Goal: Transaction & Acquisition: Download file/media

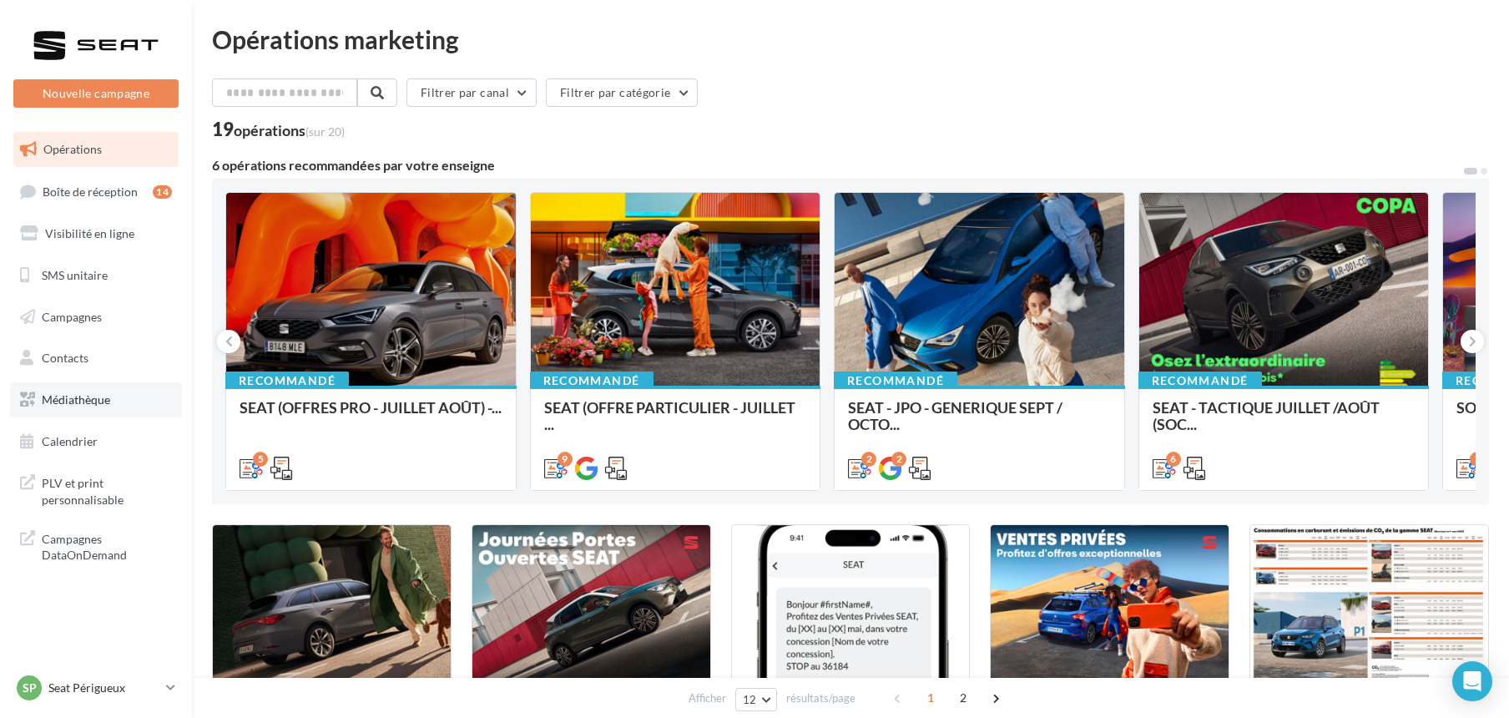
click at [52, 392] on span "Médiathèque" at bounding box center [76, 399] width 68 height 14
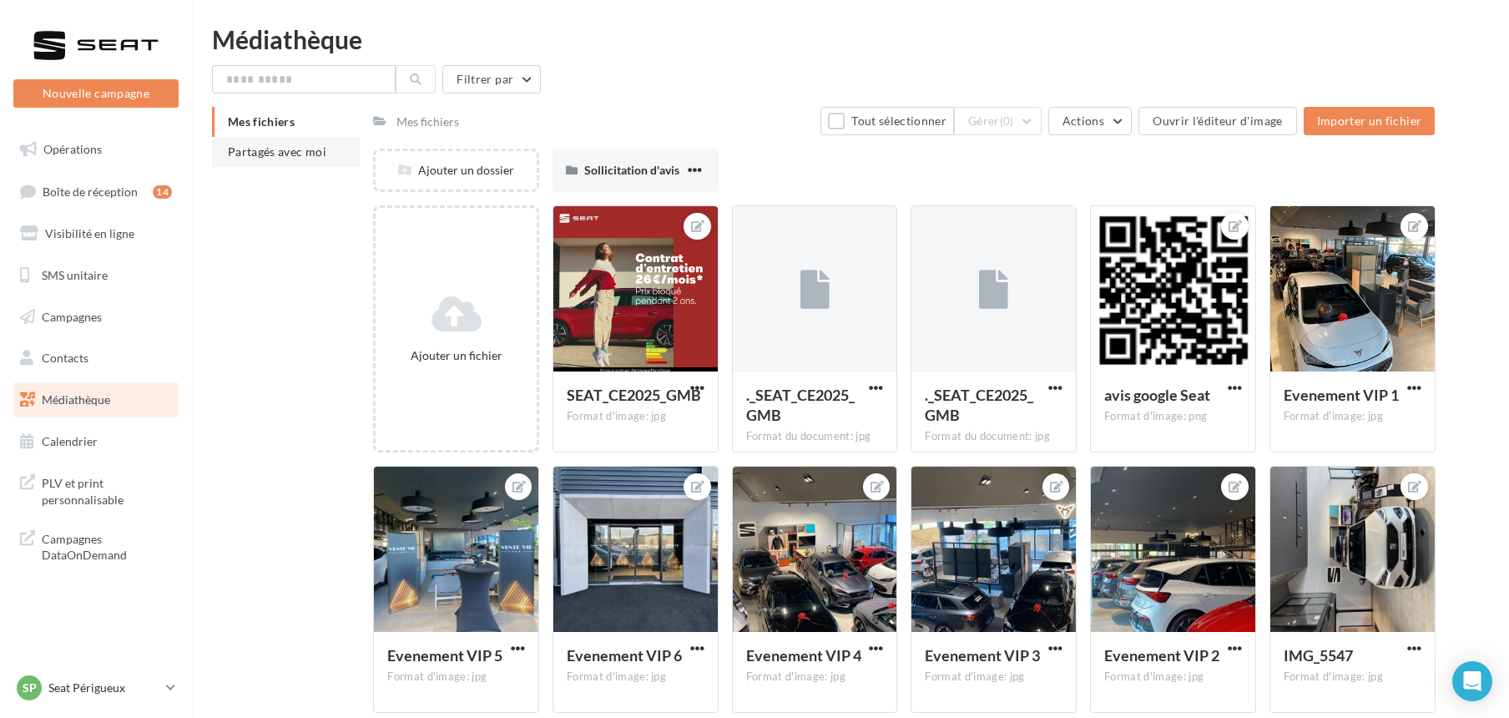
click at [277, 147] on span "Partagés avec moi" at bounding box center [277, 151] width 98 height 14
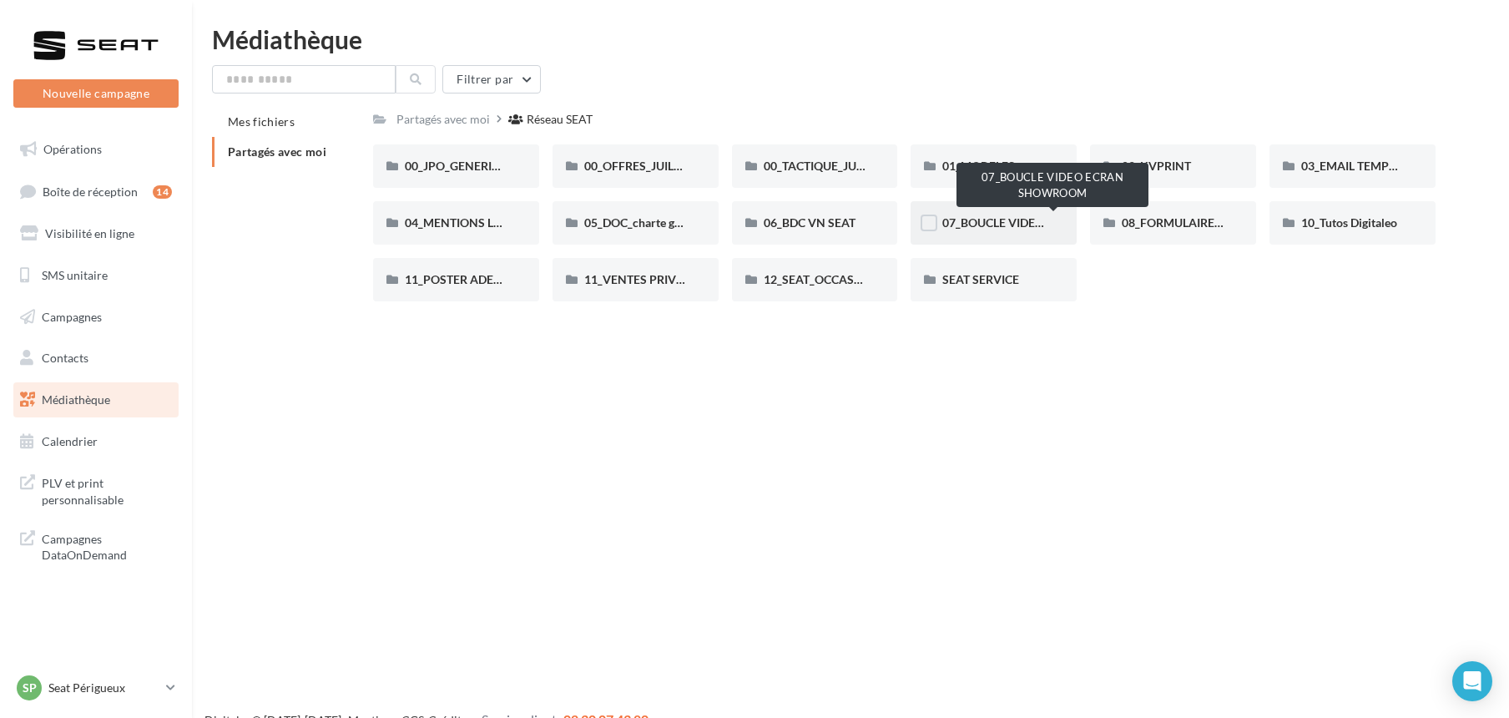
click at [992, 220] on span "07_BOUCLE VIDEO ECRAN SHOWROOM" at bounding box center [1052, 222] width 220 height 14
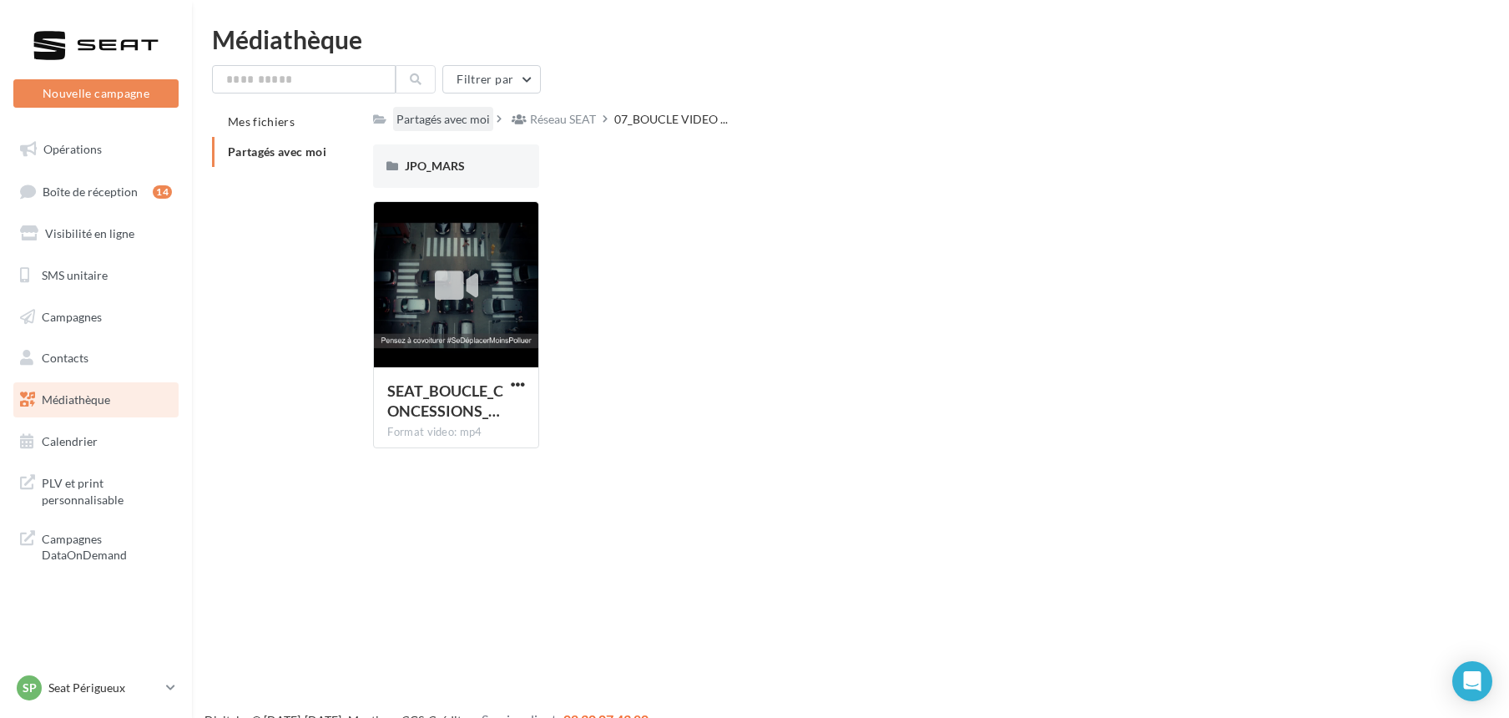
click at [452, 115] on div "Partagés avec moi" at bounding box center [442, 119] width 93 height 17
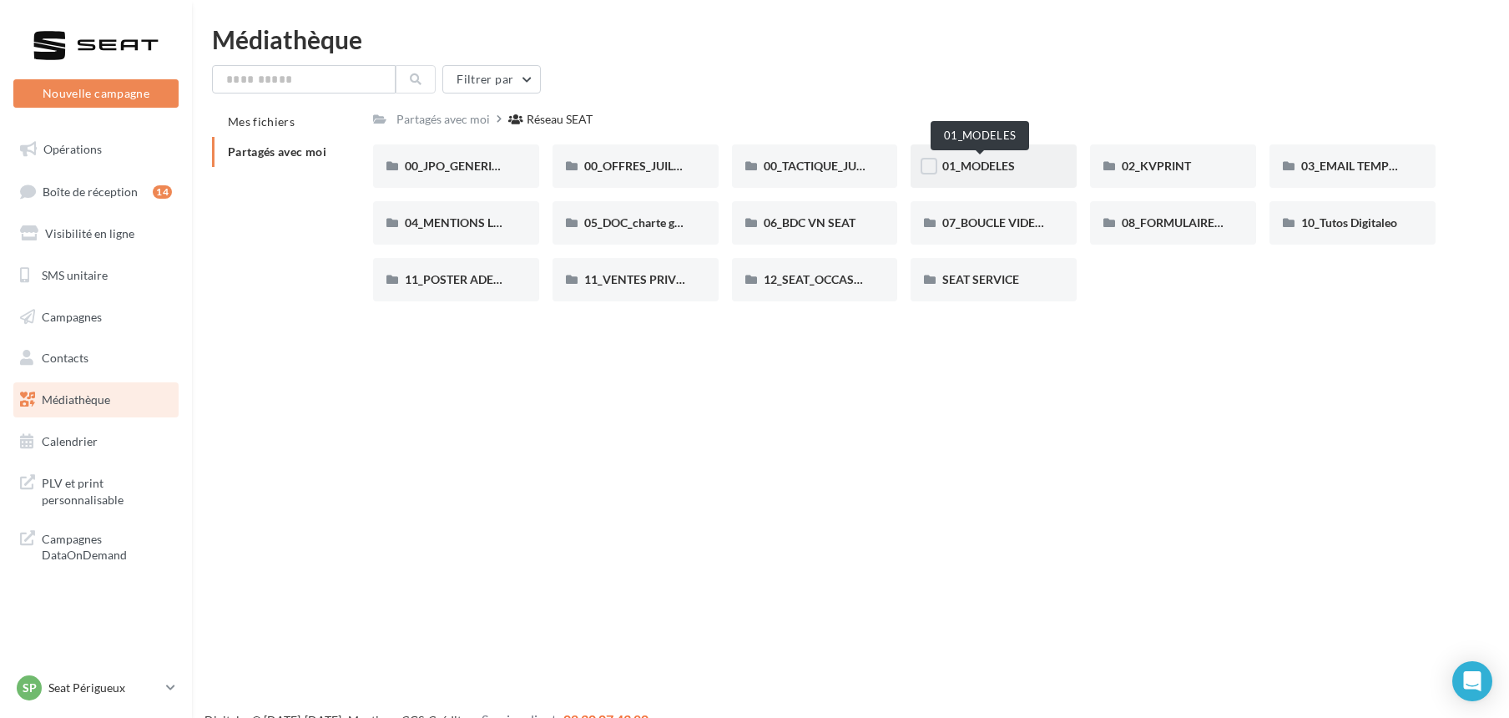
click at [1002, 164] on span "01_MODELES" at bounding box center [978, 166] width 73 height 14
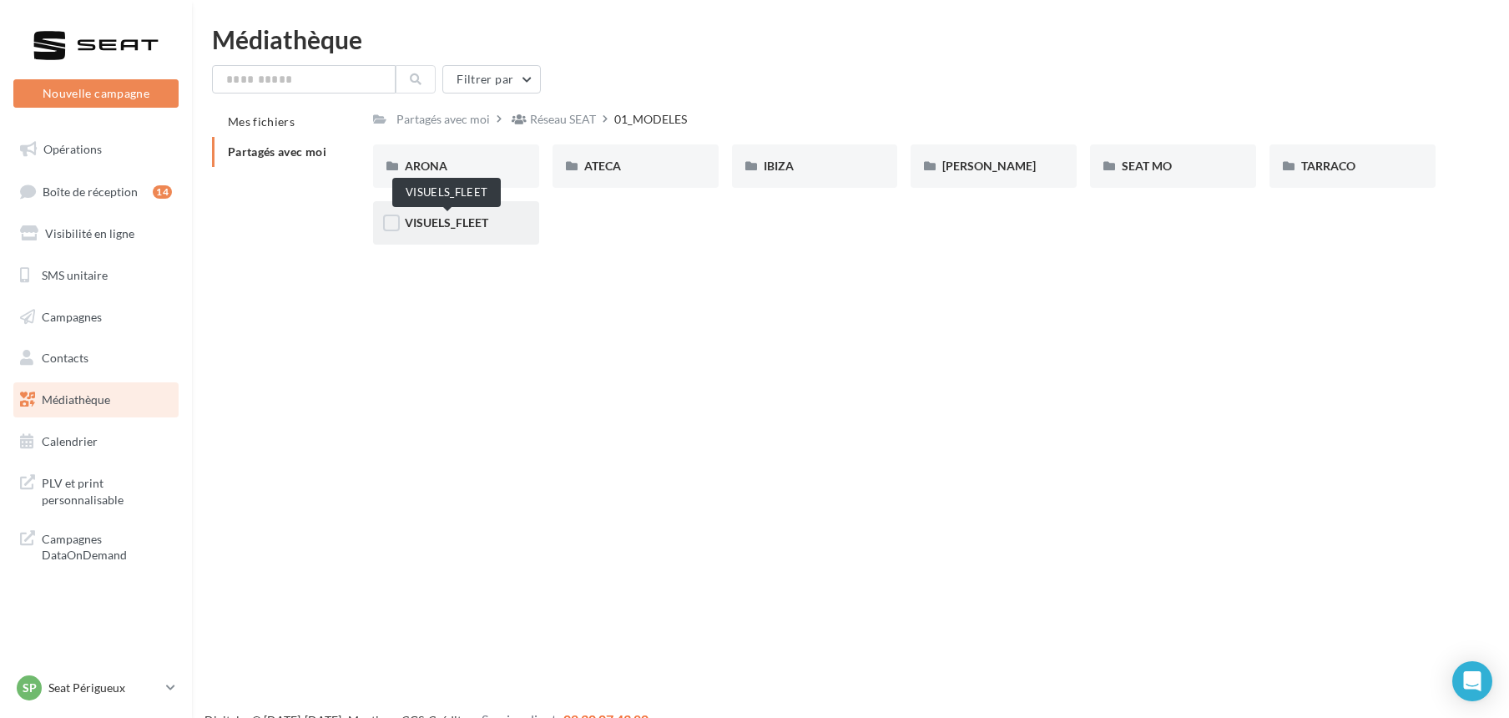
click at [419, 225] on span "VISUELS_FLEET" at bounding box center [446, 222] width 83 height 14
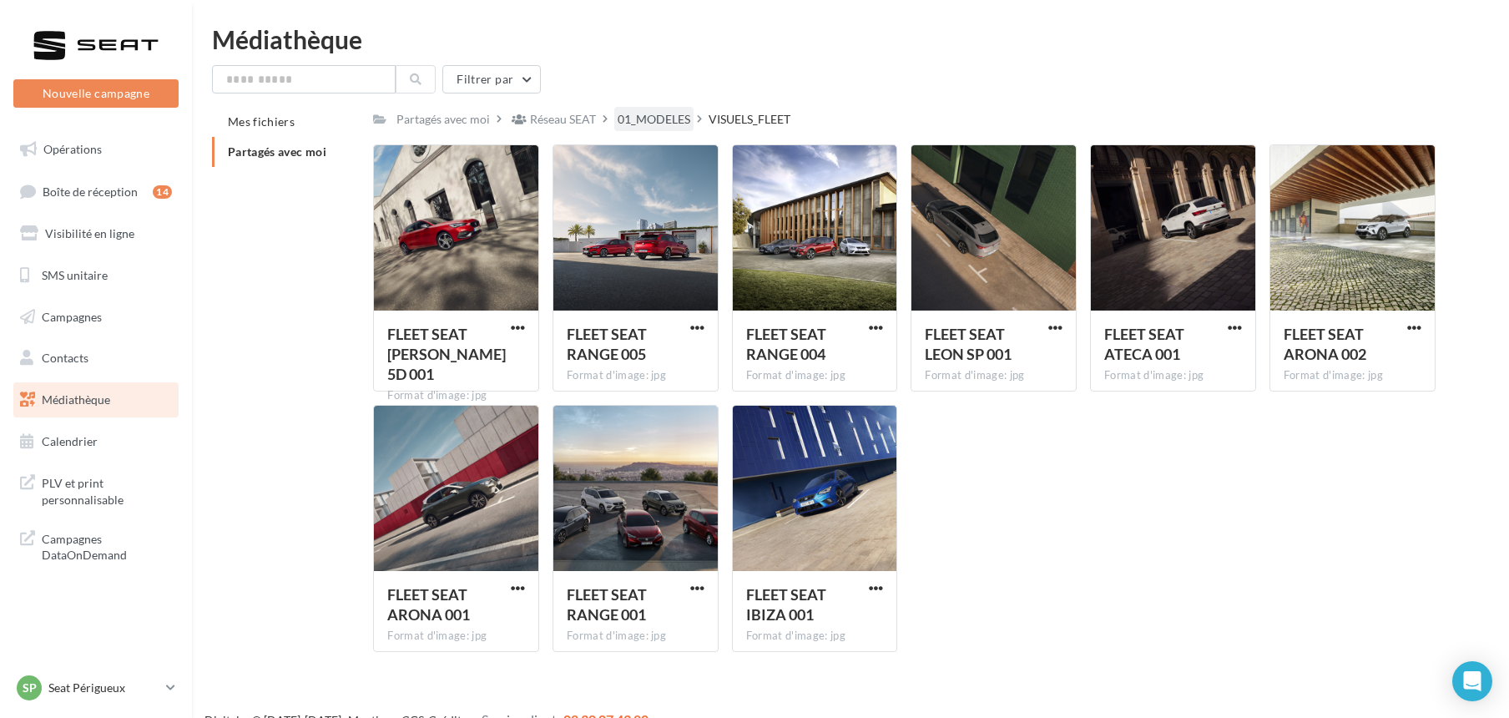
click at [658, 118] on div "01_MODELES" at bounding box center [654, 119] width 73 height 17
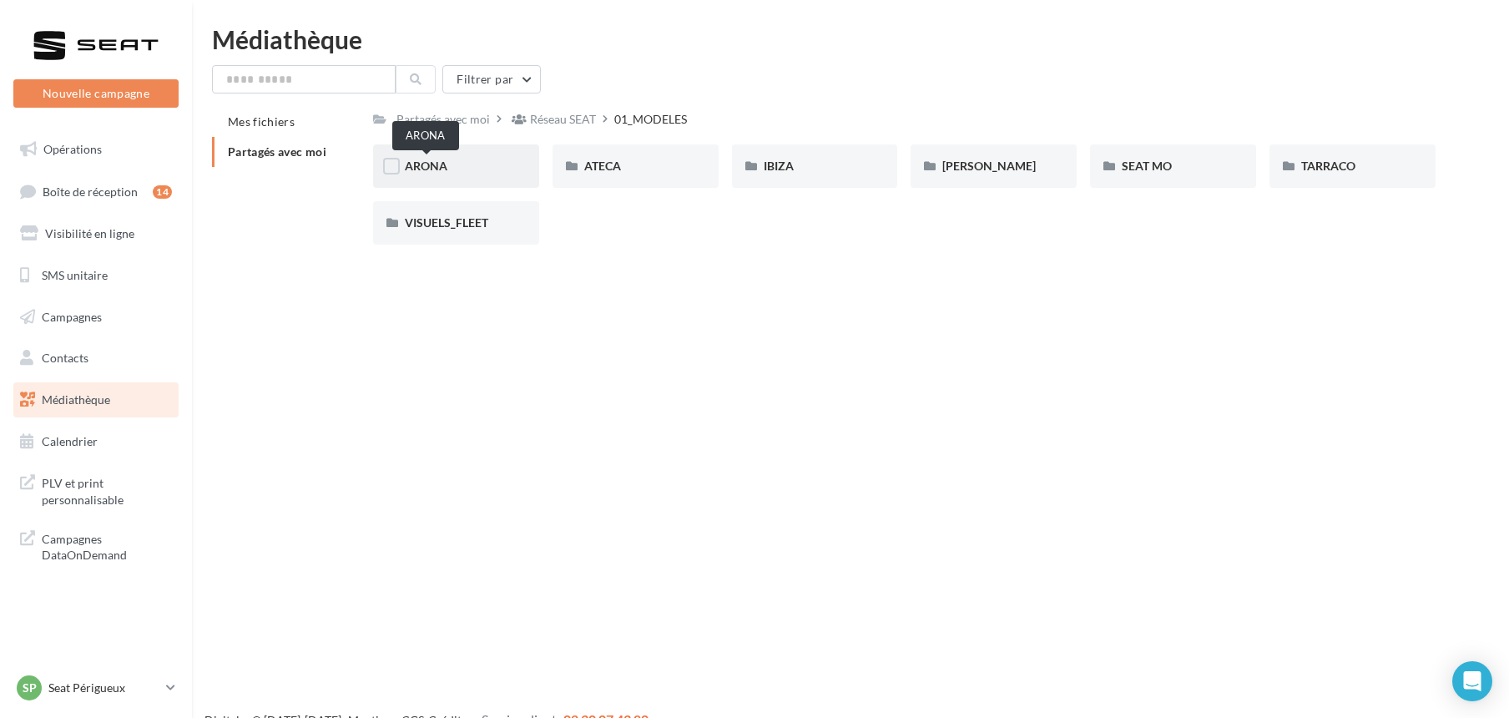
click at [426, 164] on span "ARONA" at bounding box center [426, 166] width 43 height 14
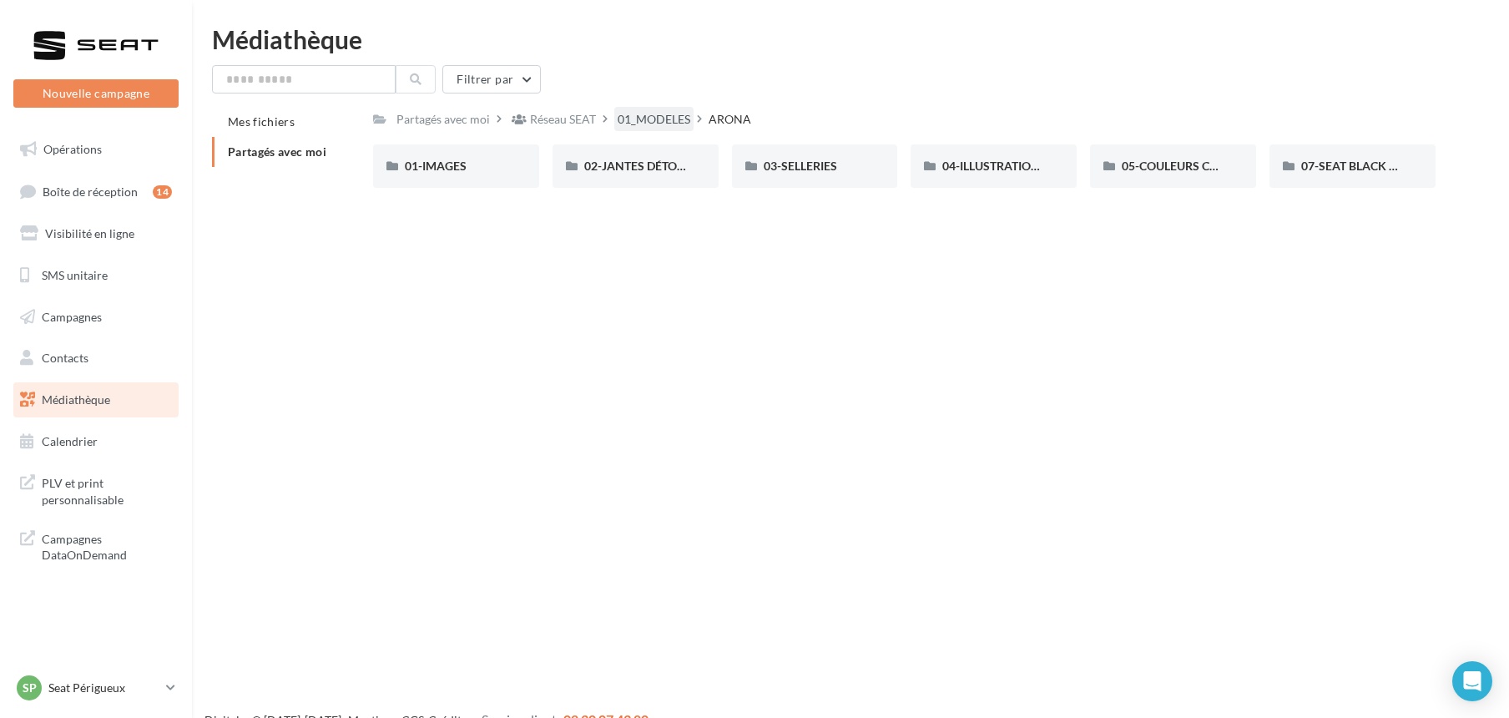
click at [661, 120] on div "01_MODELES" at bounding box center [654, 119] width 73 height 17
click at [780, 160] on span "IBIZA" at bounding box center [779, 166] width 30 height 14
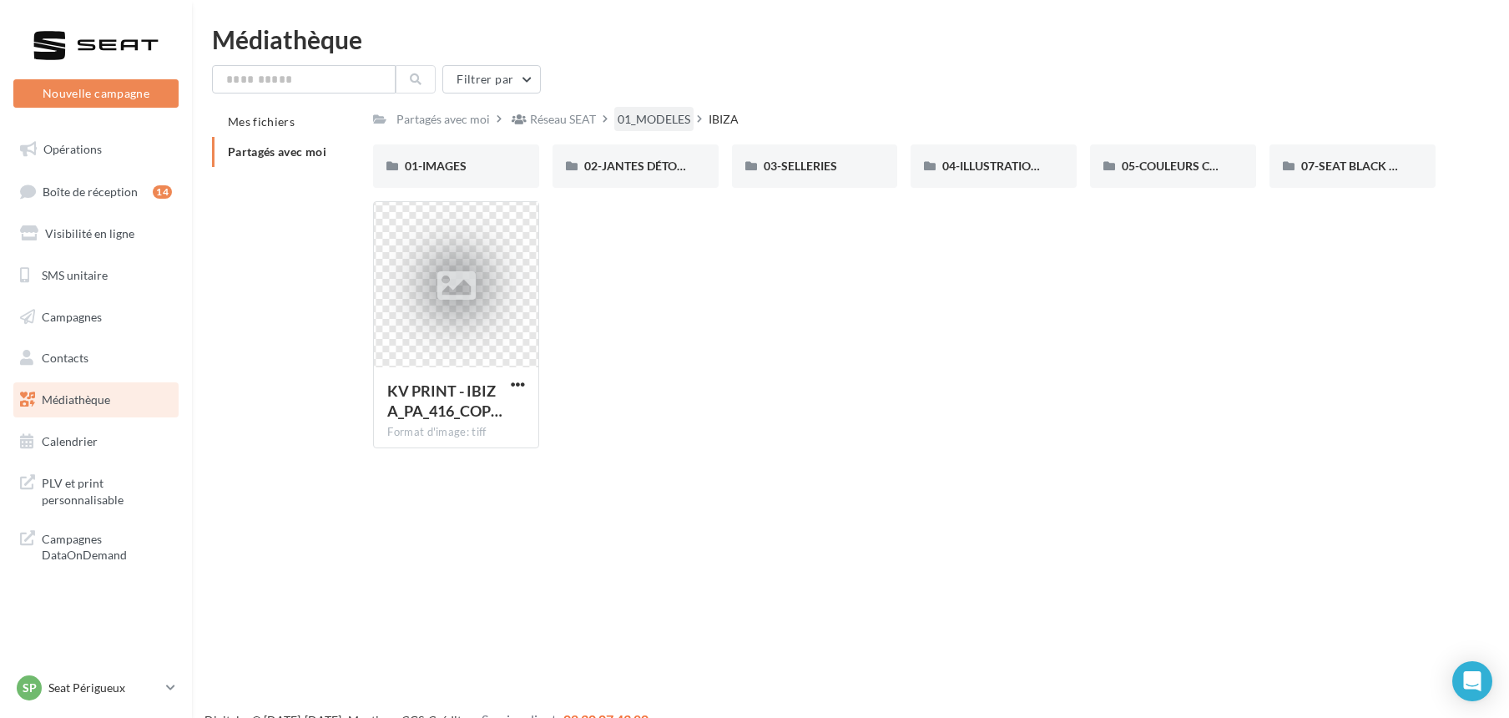
click at [649, 120] on div "01_MODELES" at bounding box center [654, 119] width 73 height 17
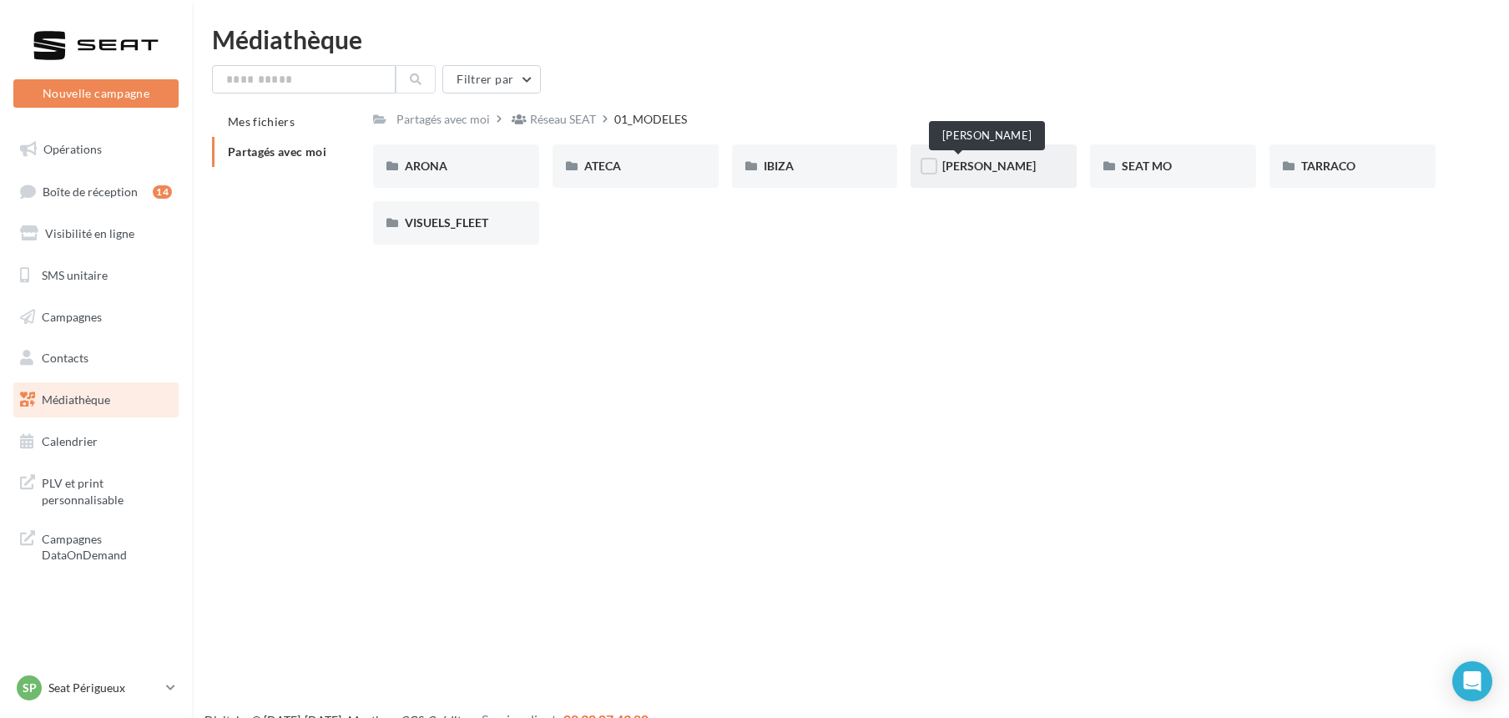
click at [966, 162] on span "LEON" at bounding box center [988, 166] width 93 height 14
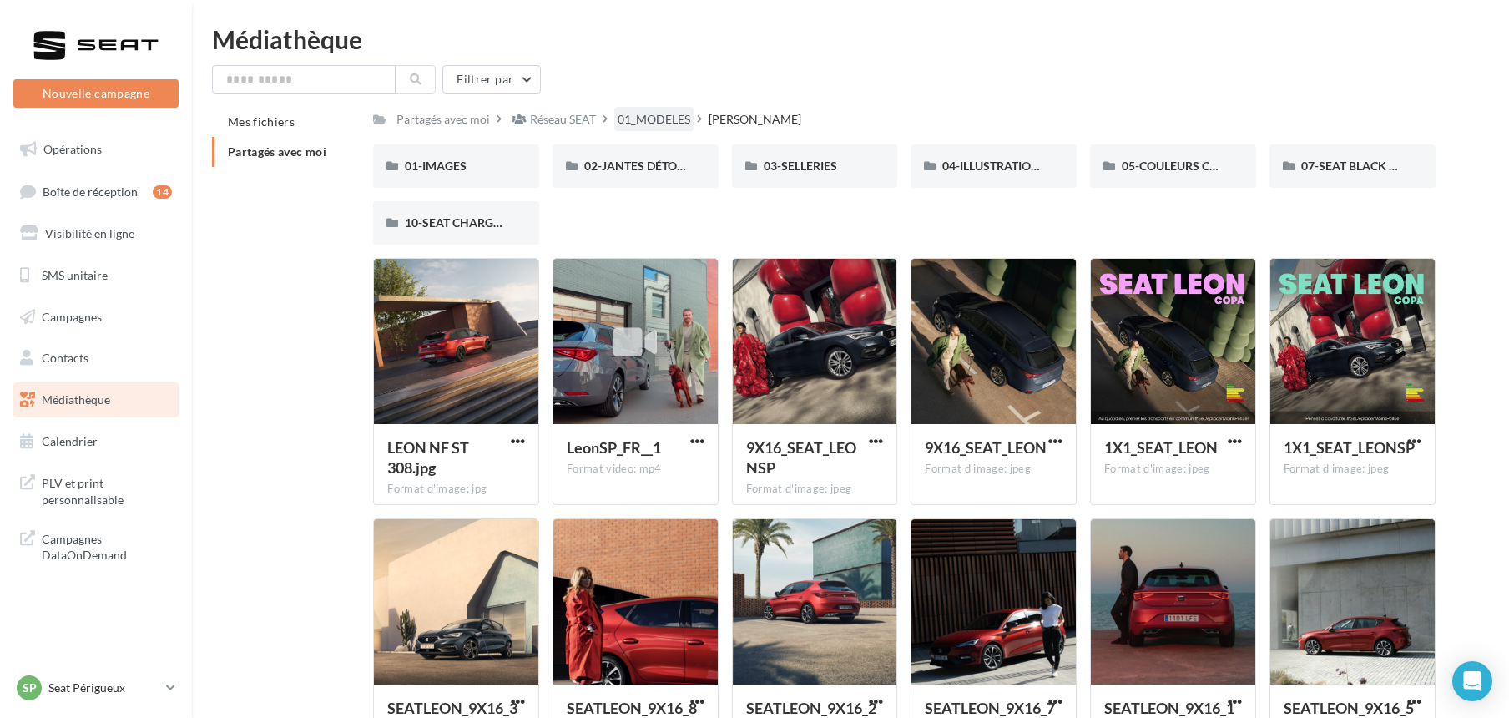
click at [656, 117] on div "01_MODELES" at bounding box center [654, 119] width 73 height 17
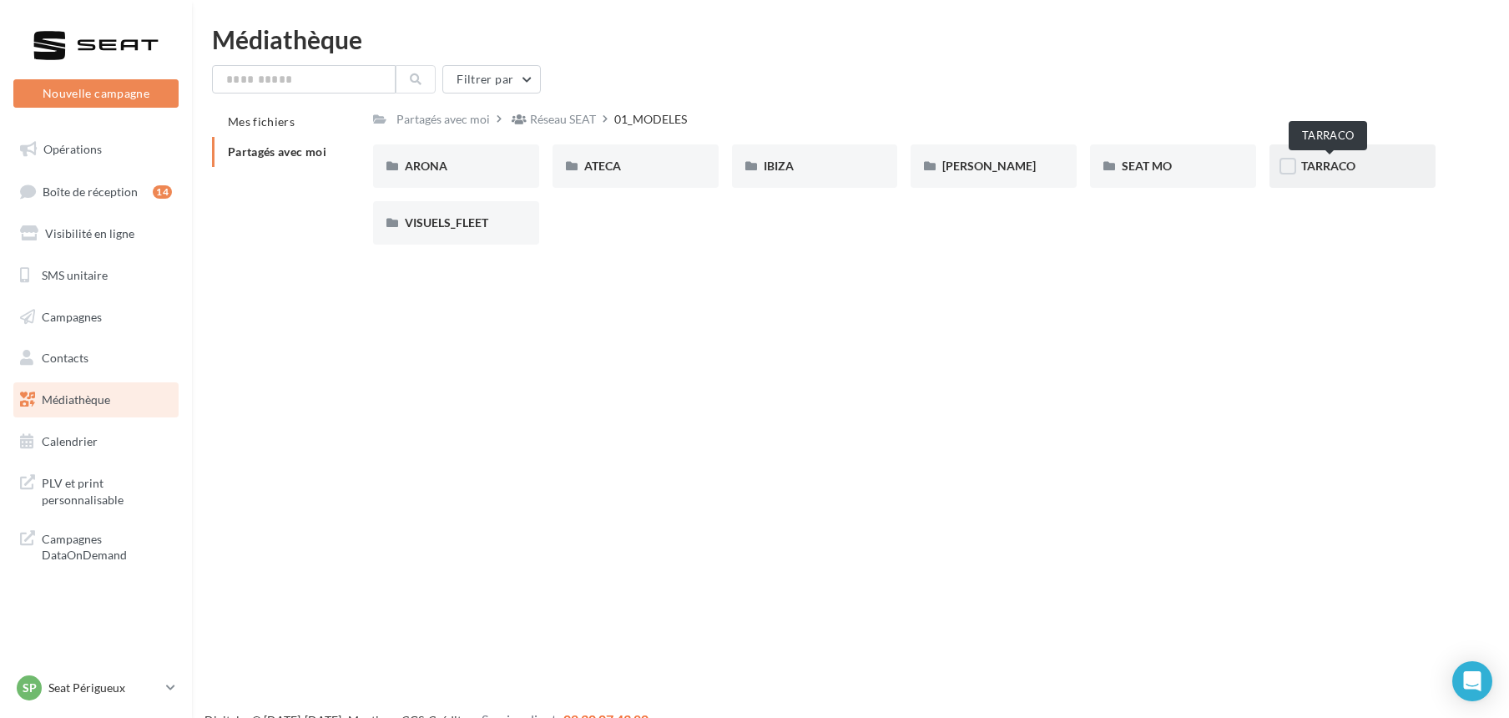
click at [1313, 161] on span "TARRACO" at bounding box center [1328, 166] width 54 height 14
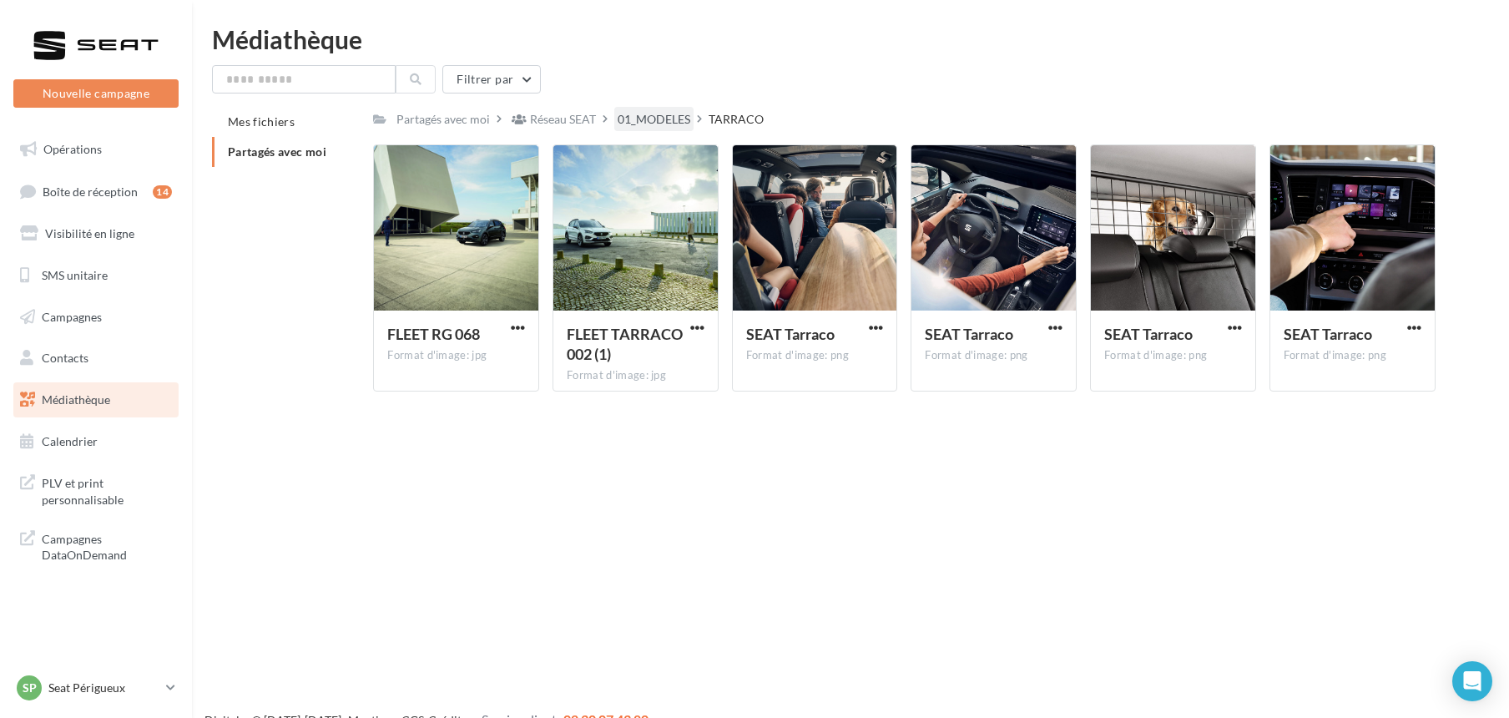
click at [651, 120] on div "01_MODELES" at bounding box center [654, 119] width 73 height 17
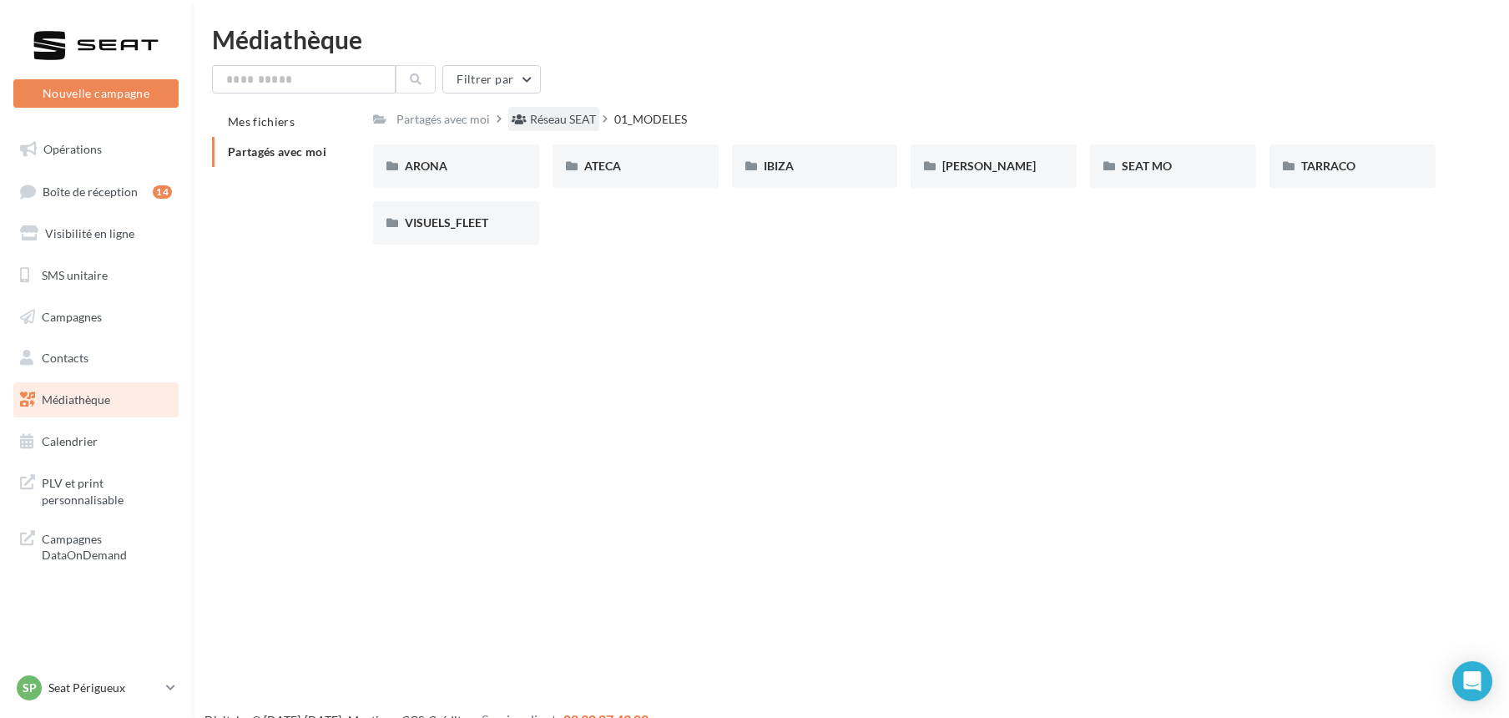
click at [545, 119] on div "Réseau SEAT" at bounding box center [563, 119] width 66 height 17
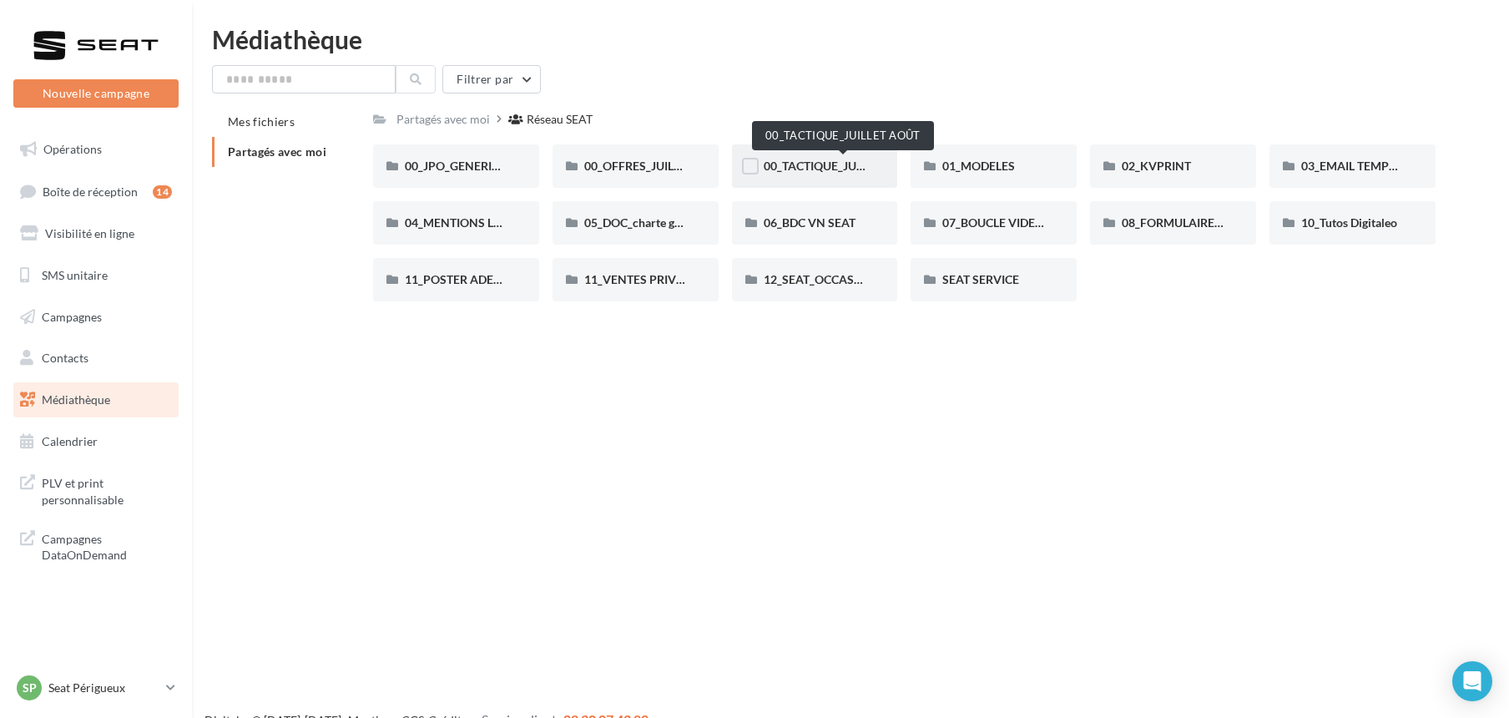
click at [809, 164] on span "00_TACTIQUE_JUILLET AOÛT" at bounding box center [842, 166] width 156 height 14
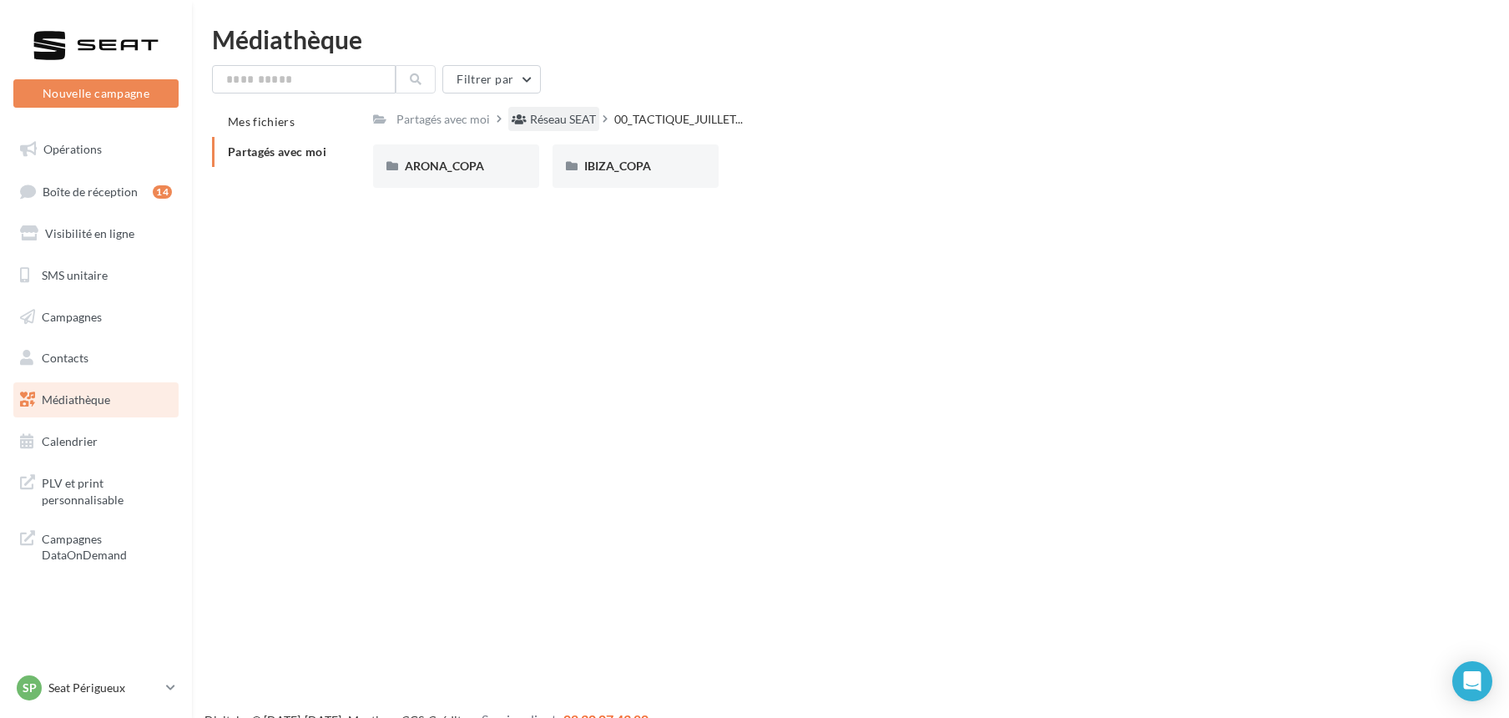
click at [579, 117] on div "Réseau SEAT" at bounding box center [563, 119] width 66 height 17
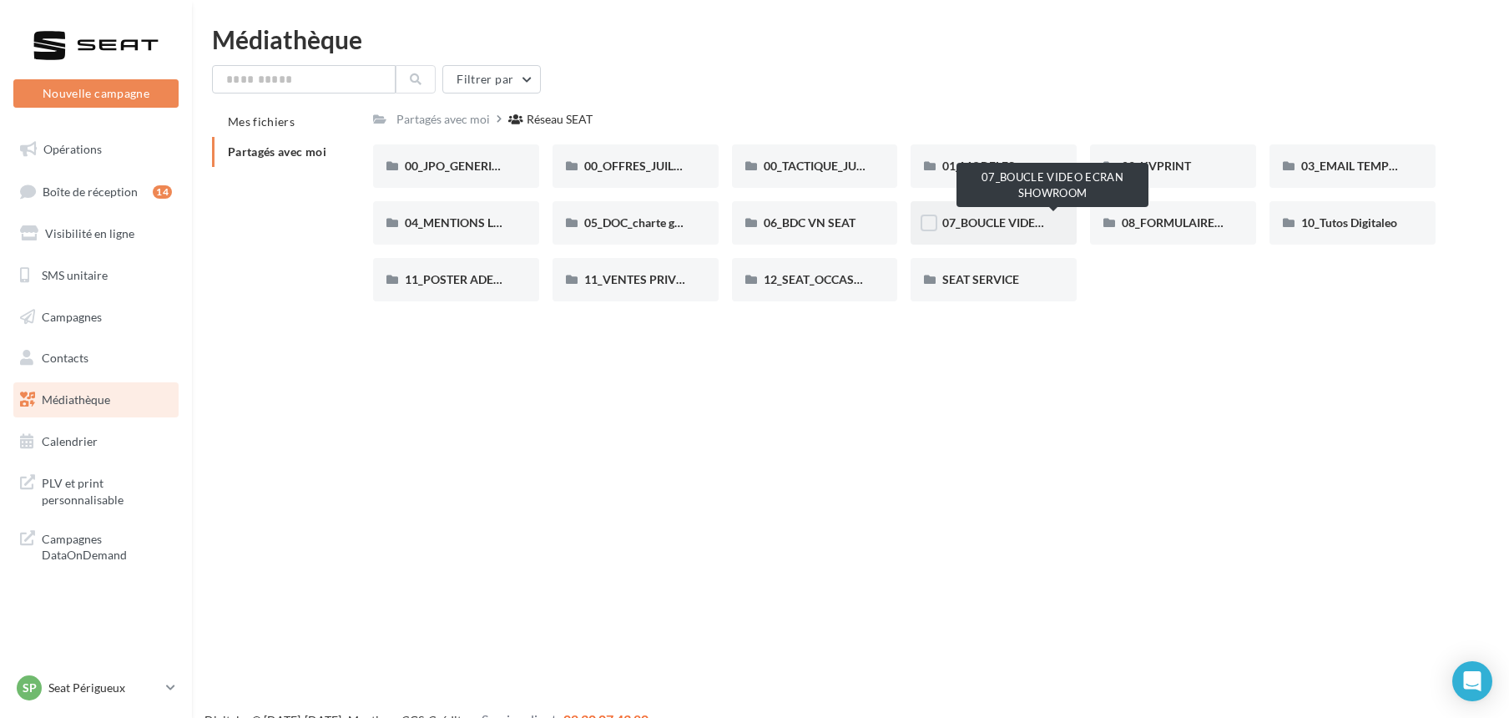
click at [972, 225] on span "07_BOUCLE VIDEO ECRAN SHOWROOM" at bounding box center [1052, 222] width 220 height 14
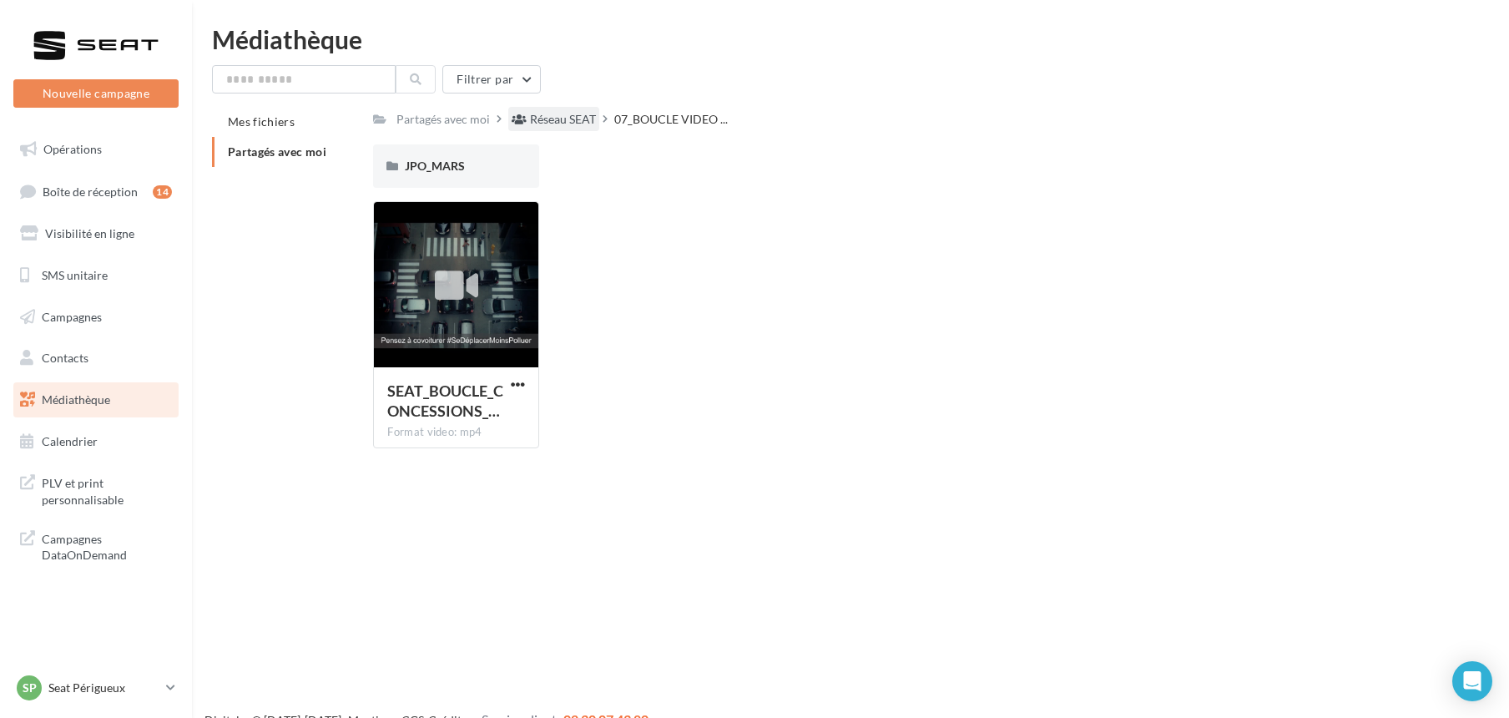
click at [541, 121] on div "Réseau SEAT" at bounding box center [563, 119] width 66 height 17
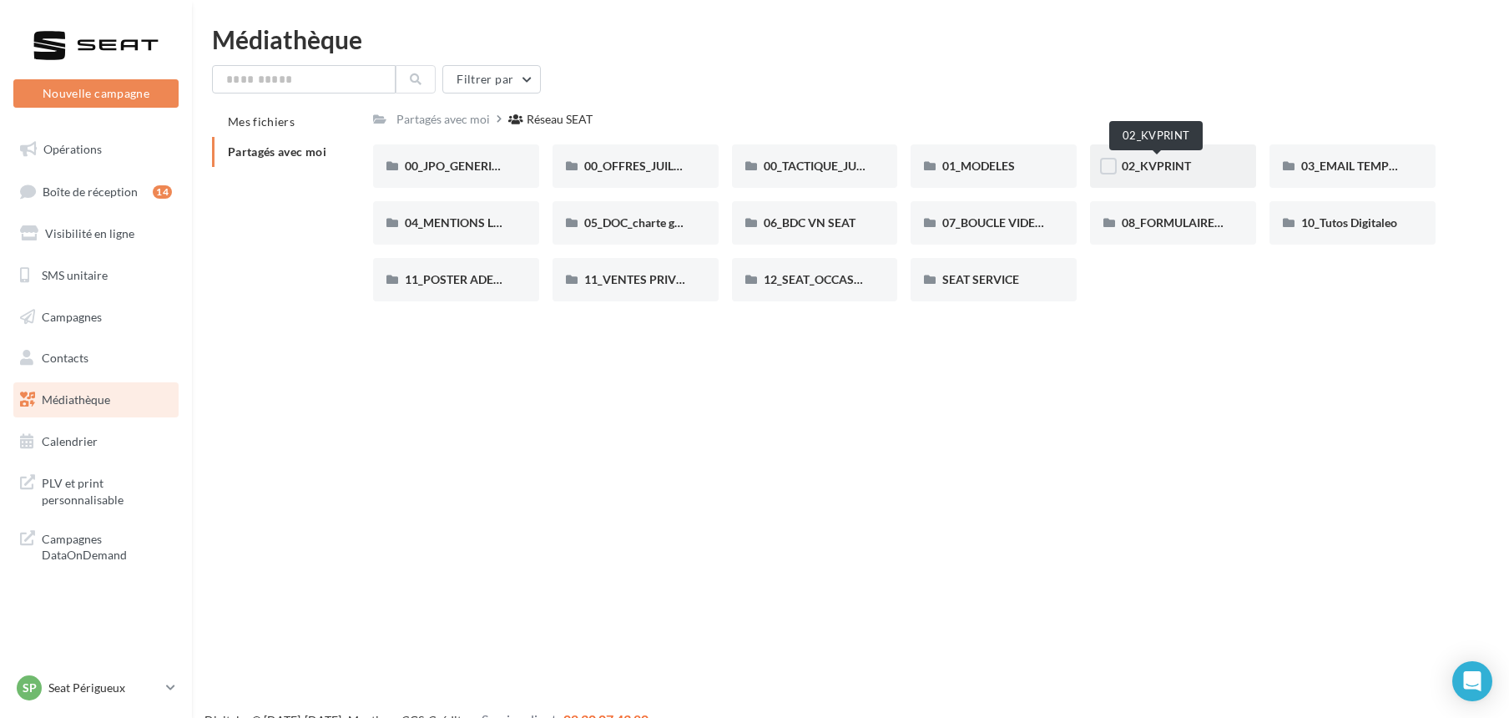
click at [1164, 164] on span "02_KVPRINT" at bounding box center [1156, 166] width 69 height 14
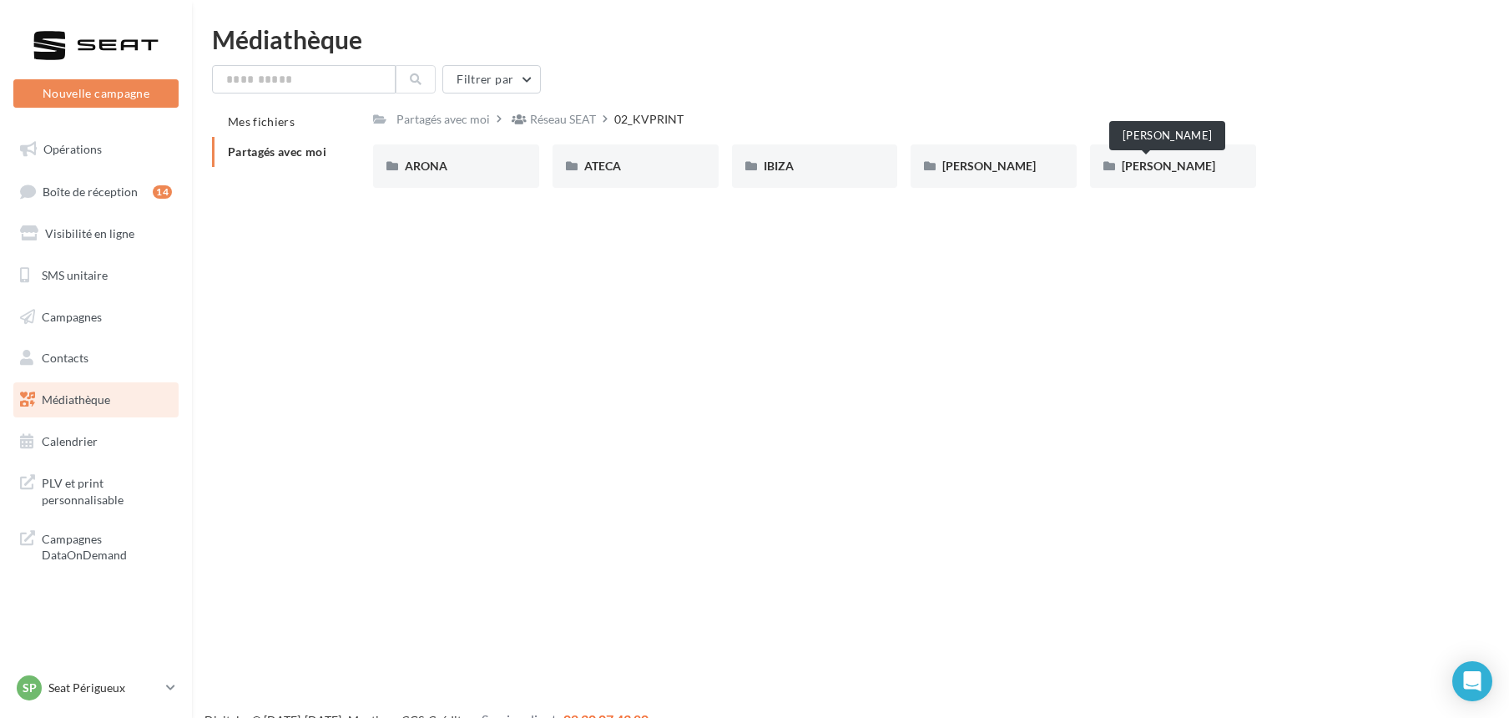
click at [1164, 164] on span "LEON SP" at bounding box center [1168, 166] width 93 height 14
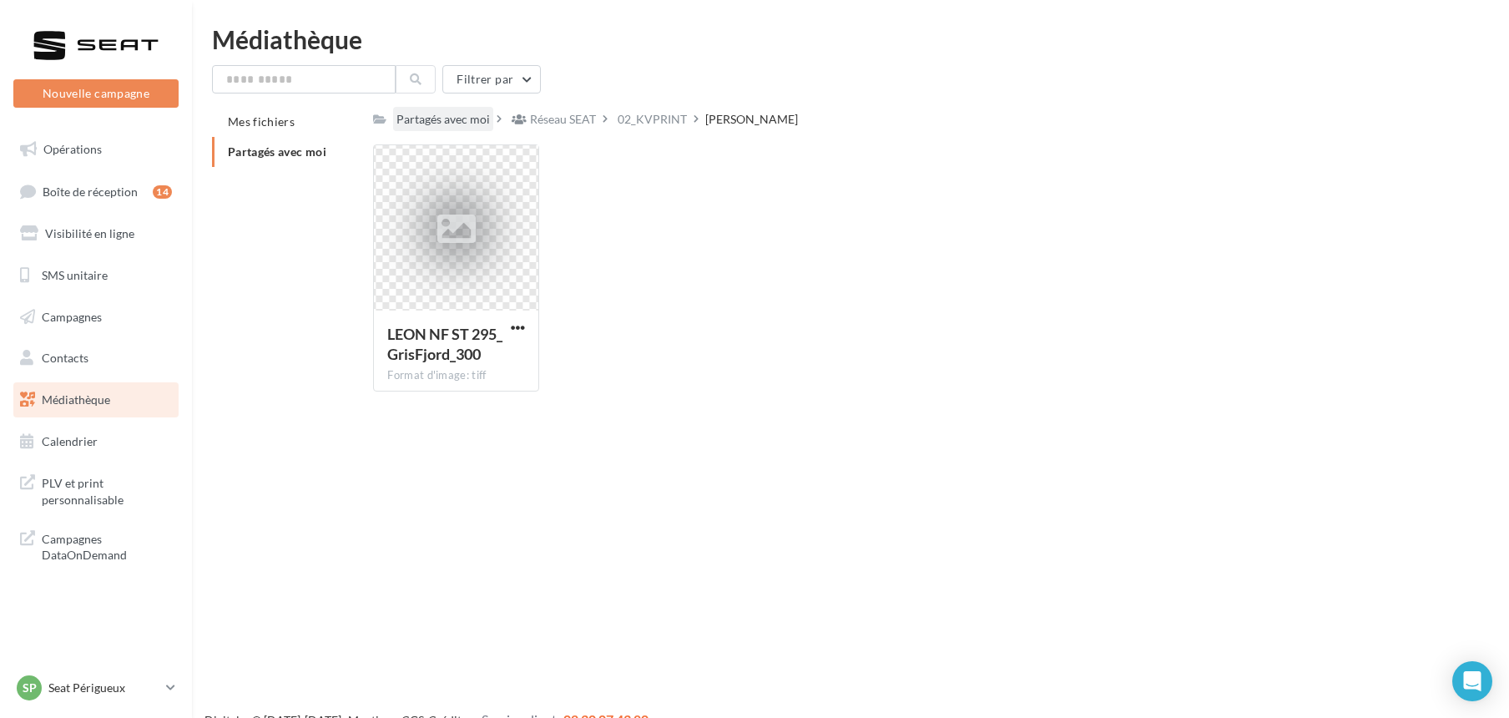
click at [456, 120] on div "Partagés avec moi" at bounding box center [442, 119] width 93 height 17
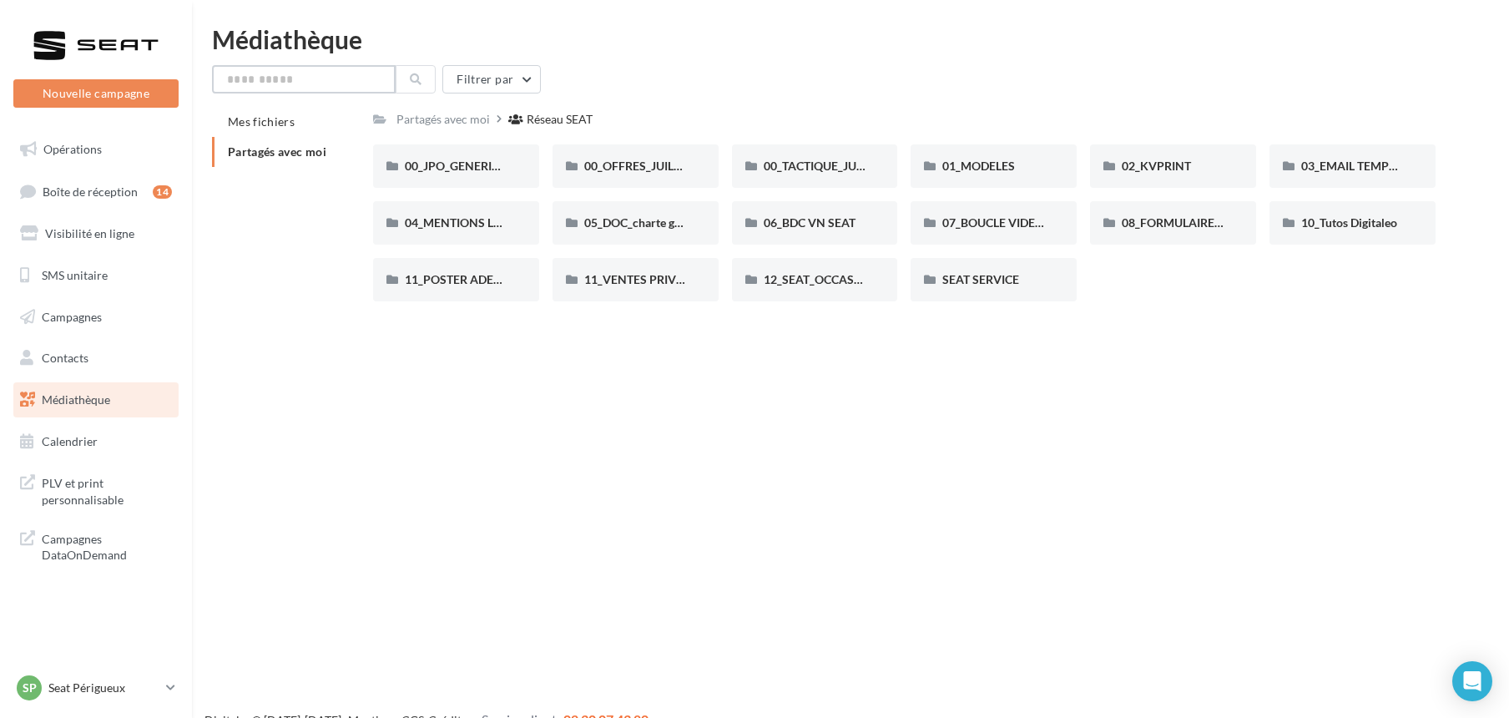
click at [307, 74] on input "text" at bounding box center [304, 79] width 184 height 28
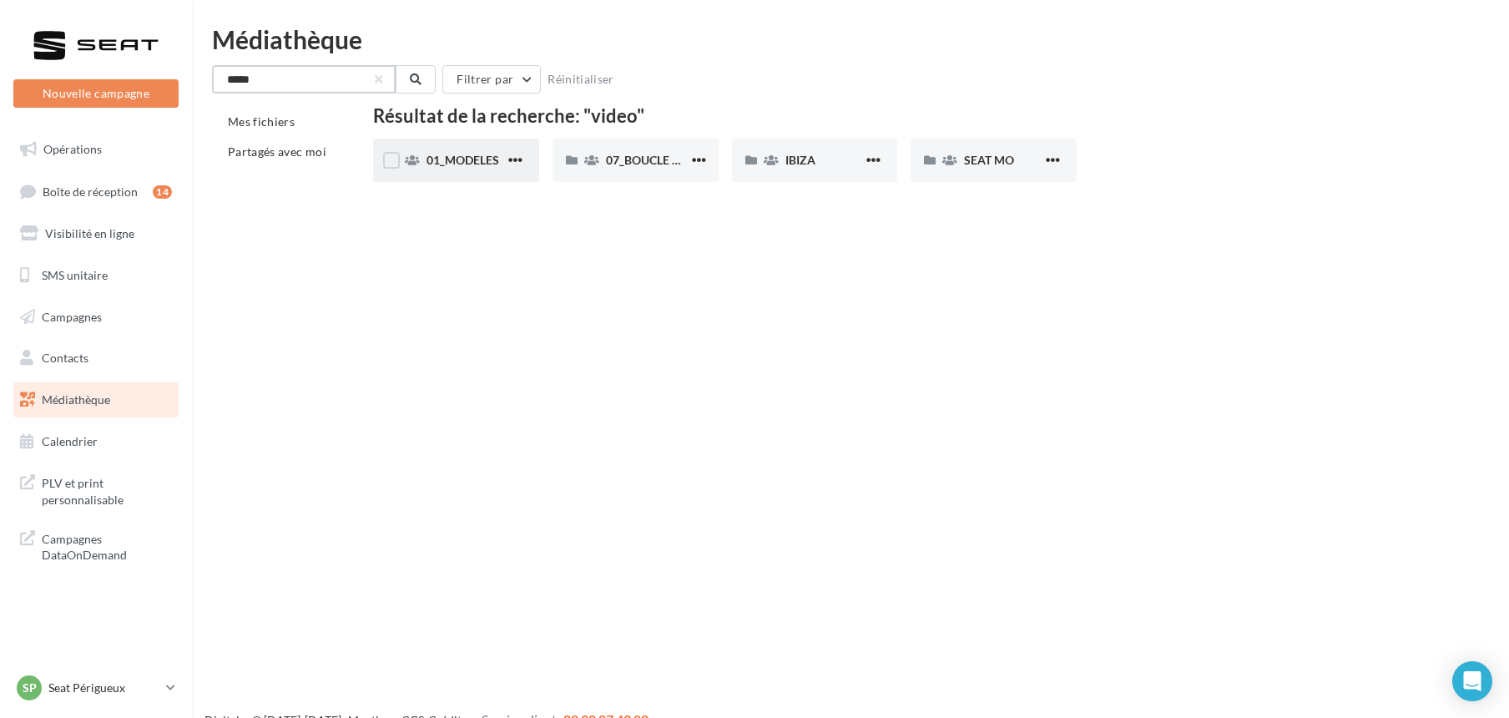
type input "*****"
click at [502, 159] on div "01_MODELES" at bounding box center [466, 160] width 78 height 17
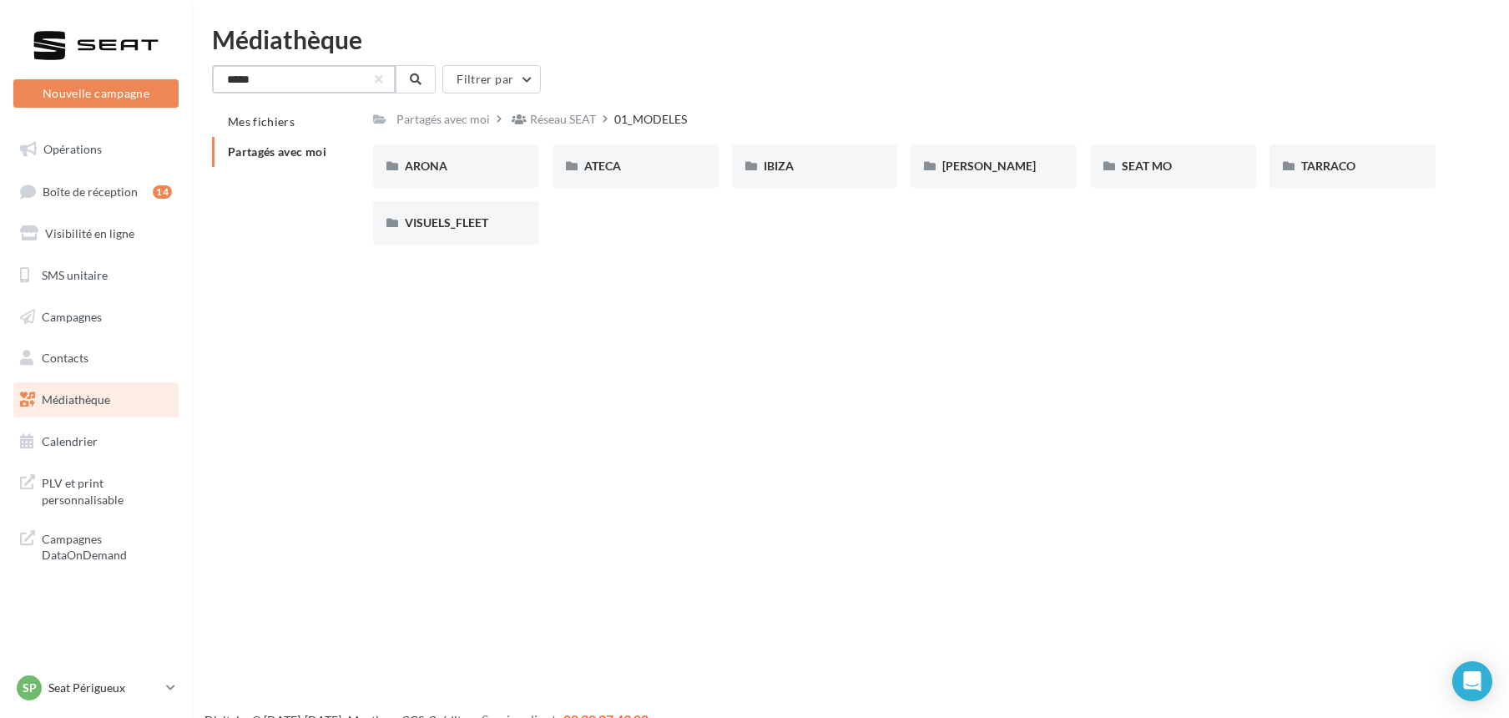
click at [336, 81] on input "*****" at bounding box center [304, 79] width 184 height 28
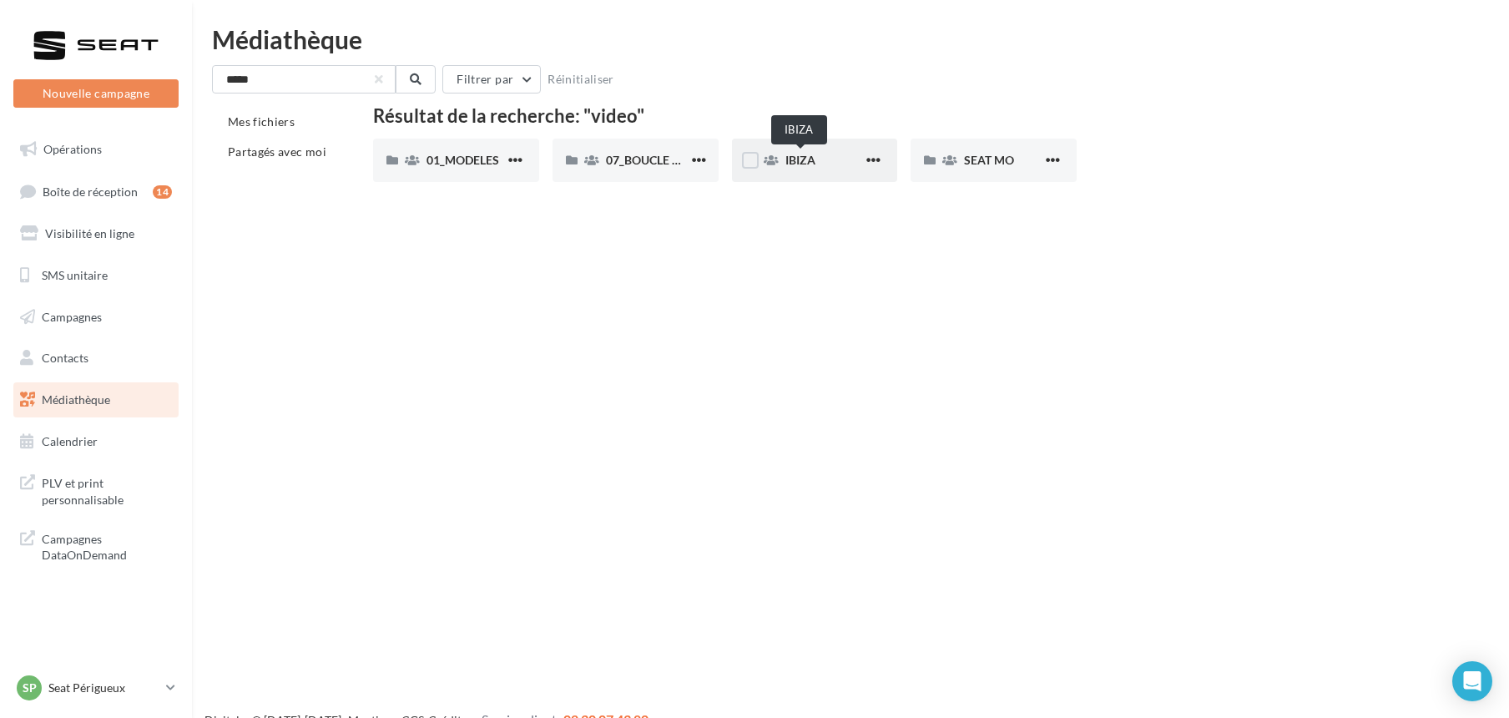
click at [793, 159] on span "IBIZA" at bounding box center [800, 160] width 30 height 14
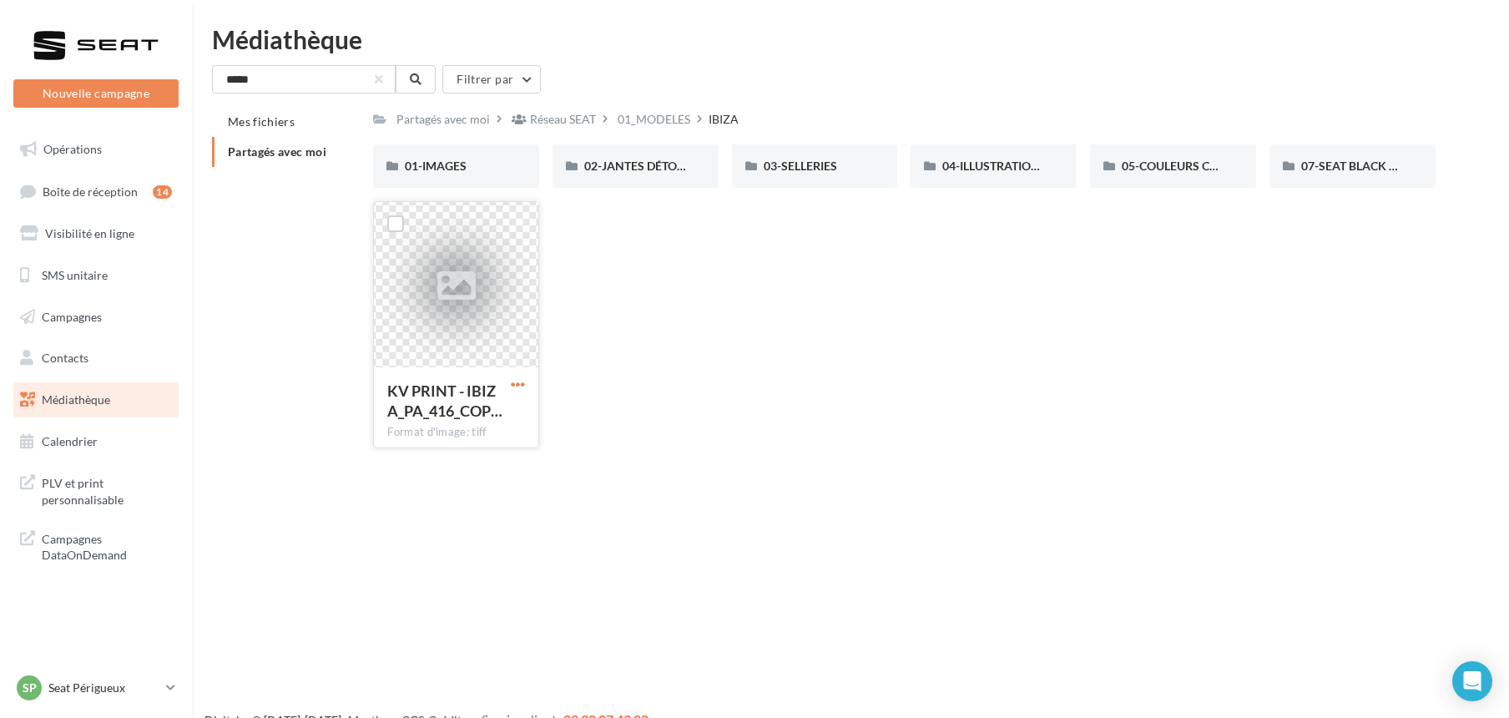
click at [522, 378] on span "button" at bounding box center [518, 384] width 14 height 14
click at [457, 419] on button "Télécharger" at bounding box center [444, 417] width 167 height 43
click at [517, 382] on span "button" at bounding box center [518, 384] width 14 height 14
click at [466, 414] on button "Télécharger" at bounding box center [444, 417] width 167 height 43
click at [294, 83] on input "*****" at bounding box center [304, 79] width 184 height 28
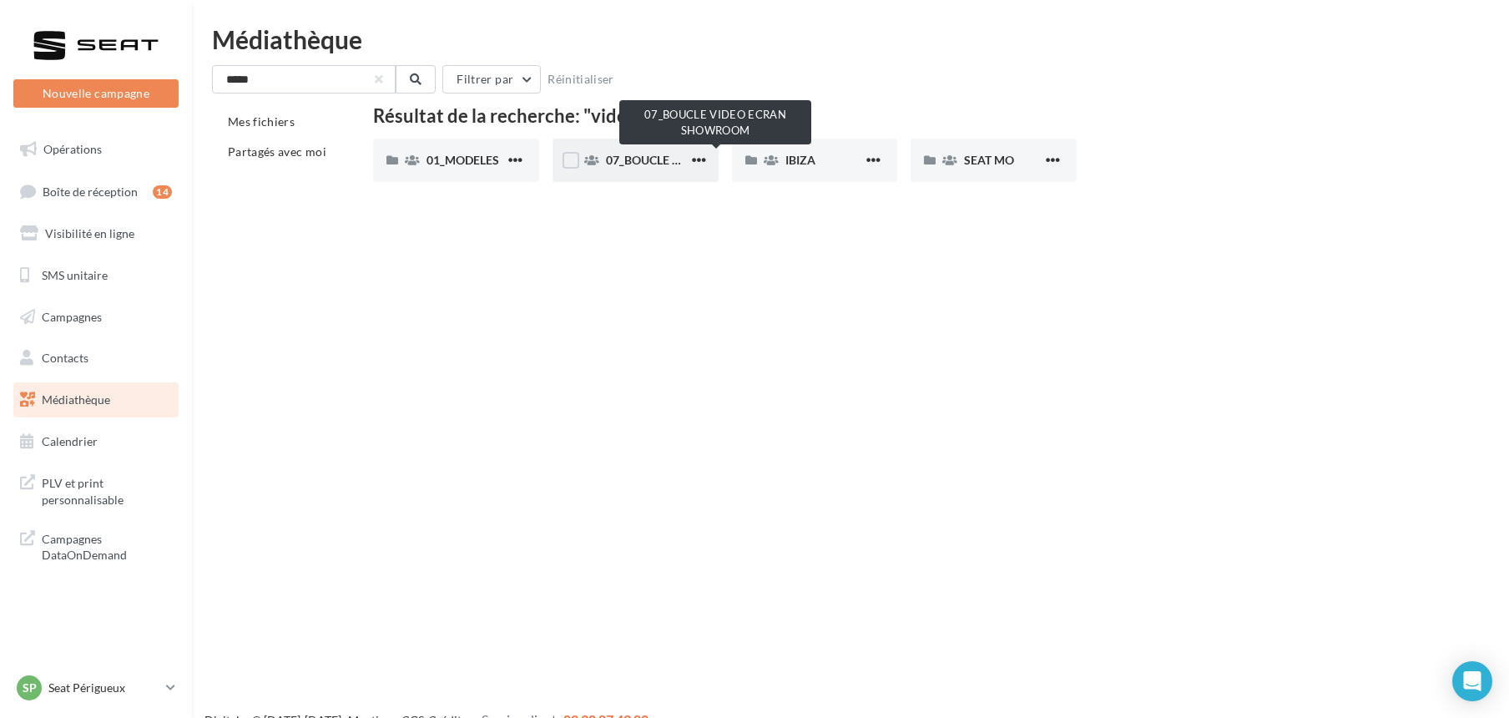
click at [619, 155] on span "07_BOUCLE VIDEO ECRAN SHOWROOM" at bounding box center [716, 160] width 220 height 14
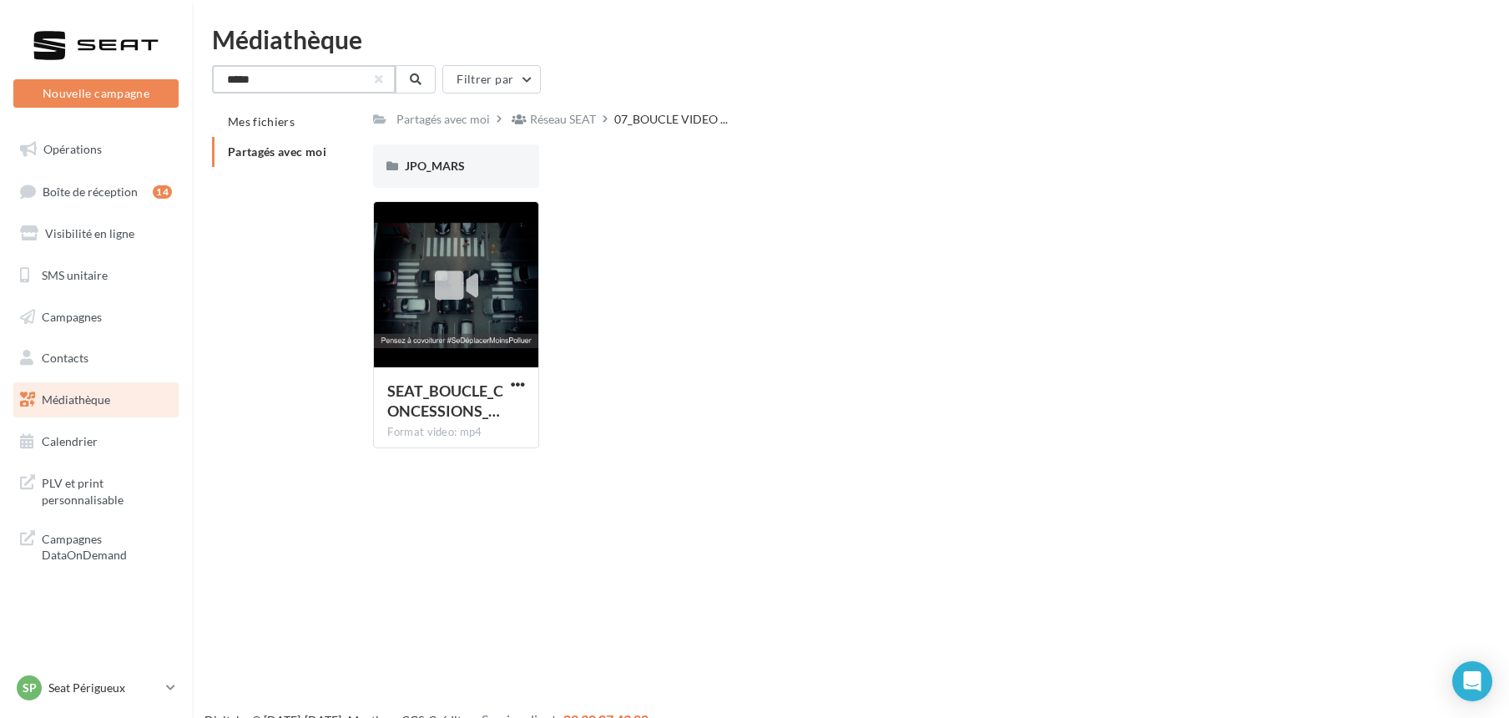
click at [315, 82] on input "*****" at bounding box center [304, 79] width 184 height 28
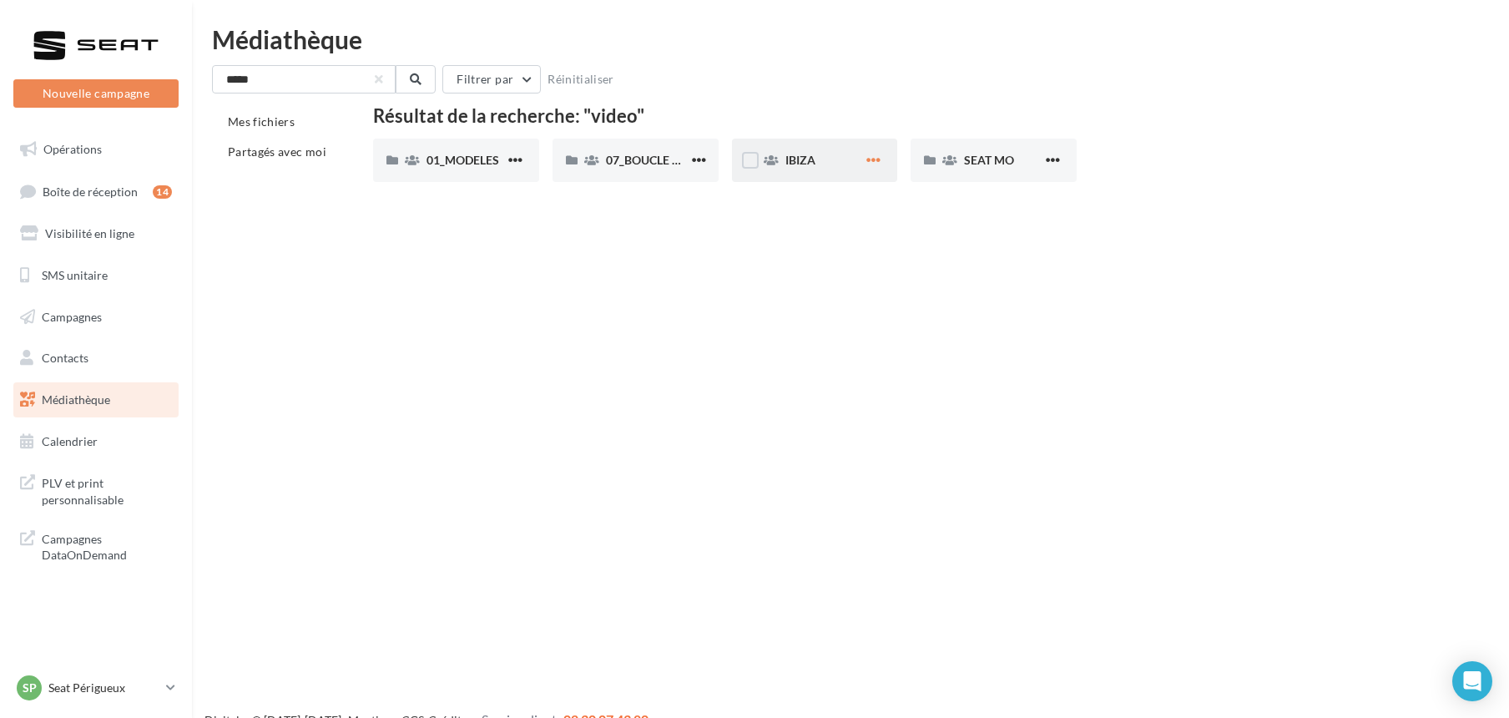
click at [866, 160] on span "button" at bounding box center [873, 160] width 14 height 14
click at [803, 161] on span "IBIZA" at bounding box center [800, 160] width 30 height 14
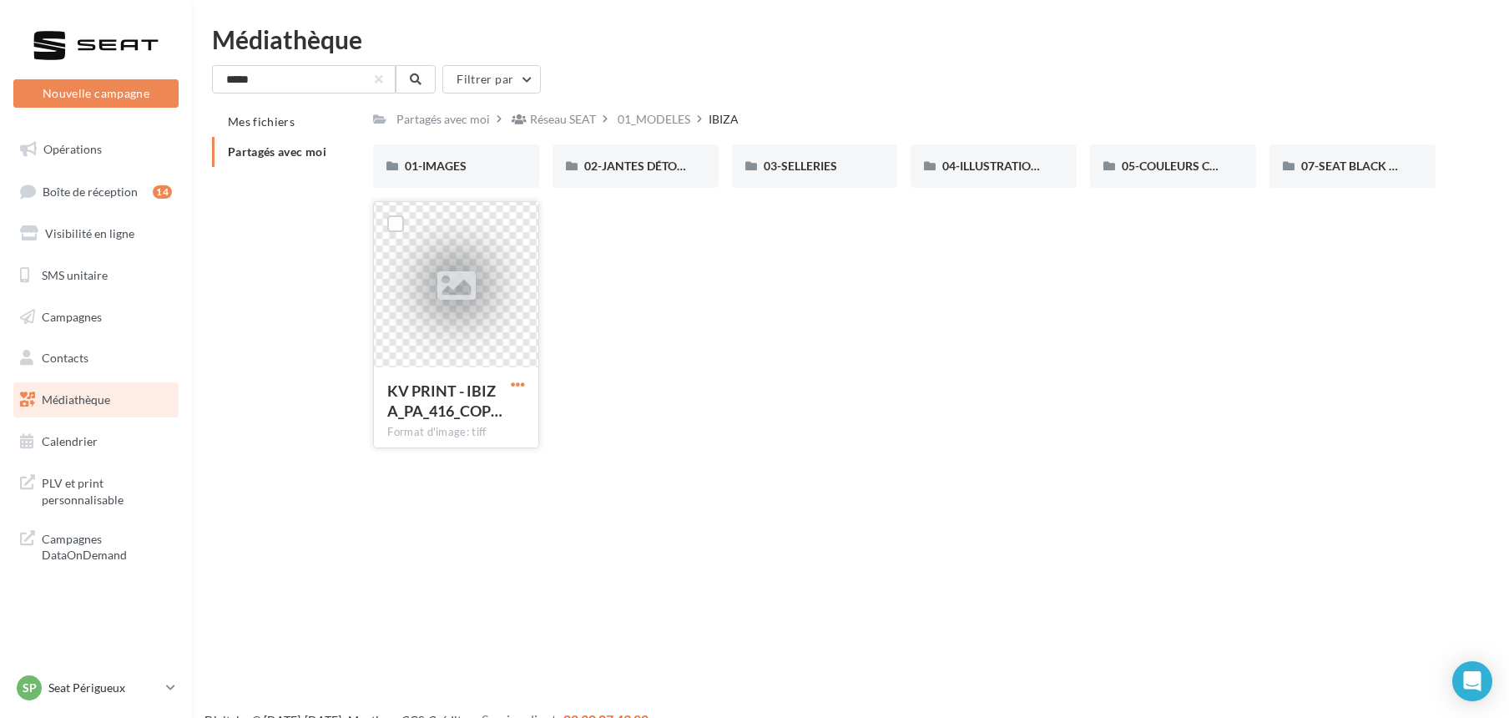
click at [522, 381] on span "button" at bounding box center [518, 384] width 14 height 14
click at [459, 415] on button "Télécharger" at bounding box center [444, 417] width 167 height 43
click at [71, 492] on span "PLV et print personnalisable" at bounding box center [107, 490] width 130 height 36
click at [83, 147] on span "Opérations" at bounding box center [72, 149] width 58 height 14
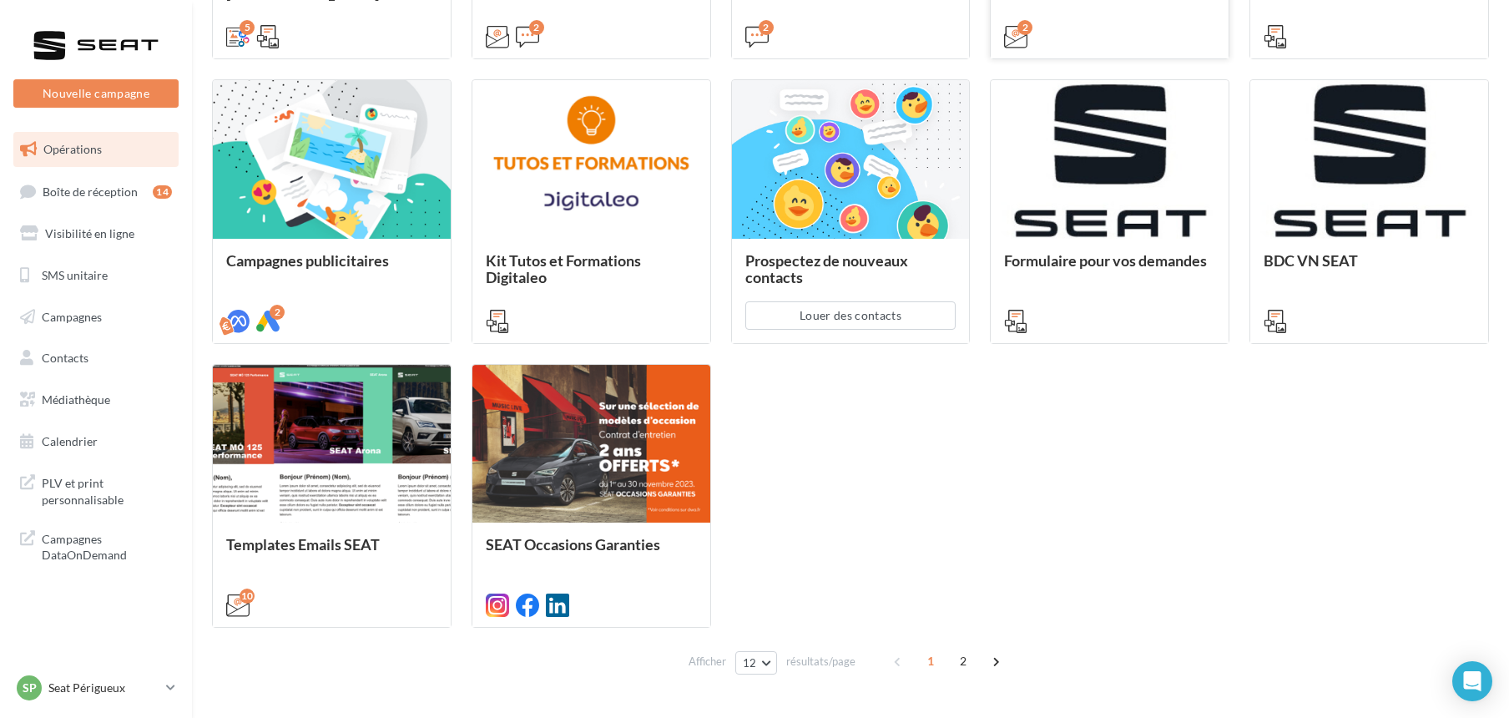
scroll to position [776, 0]
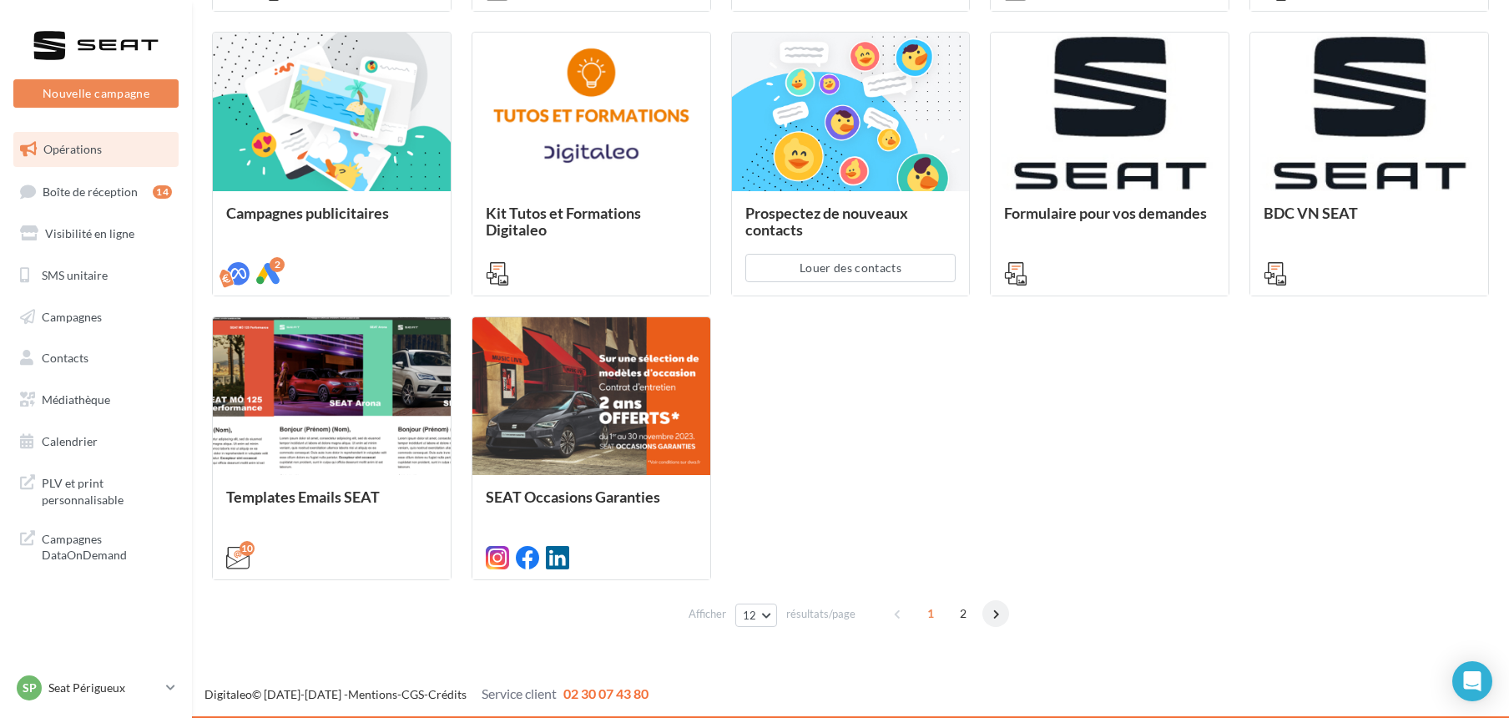
click at [996, 616] on span at bounding box center [995, 613] width 27 height 27
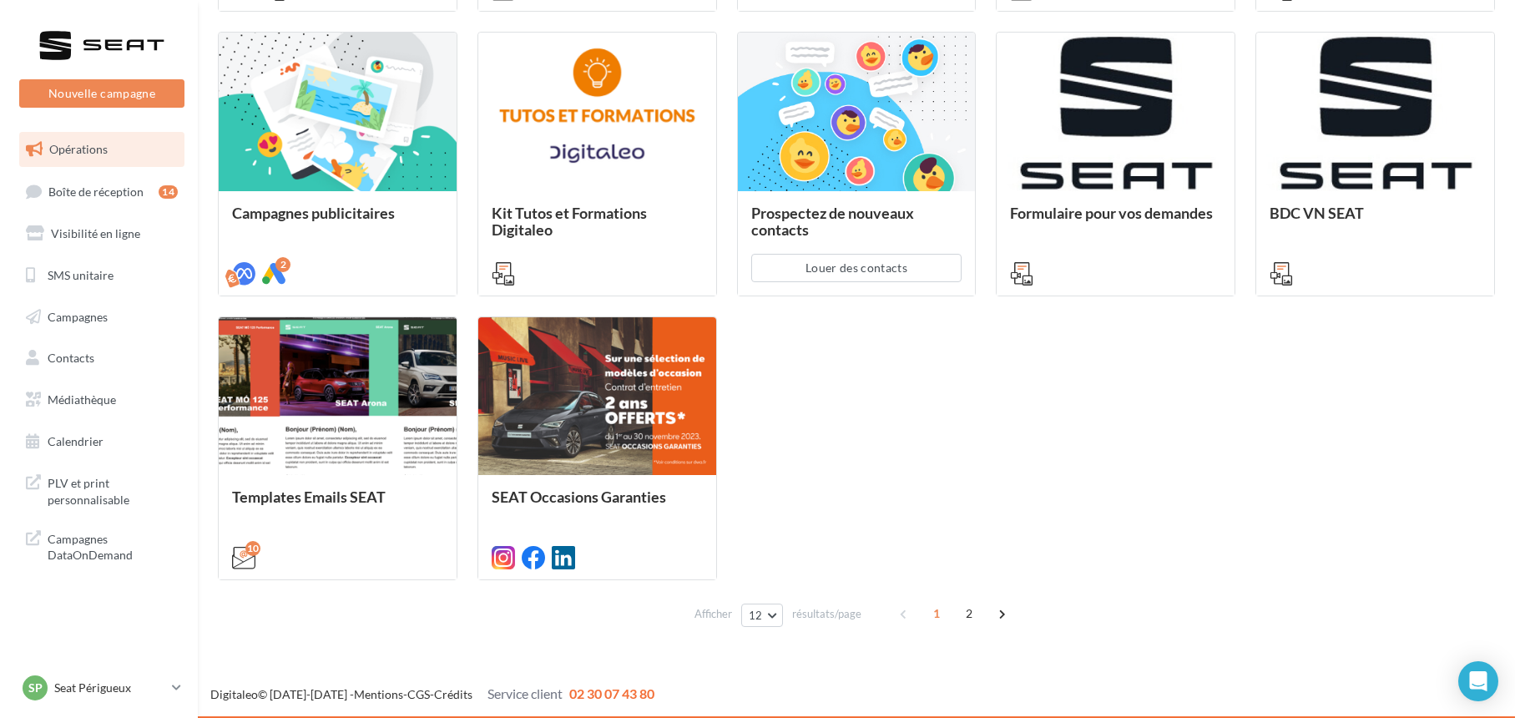
scroll to position [209, 0]
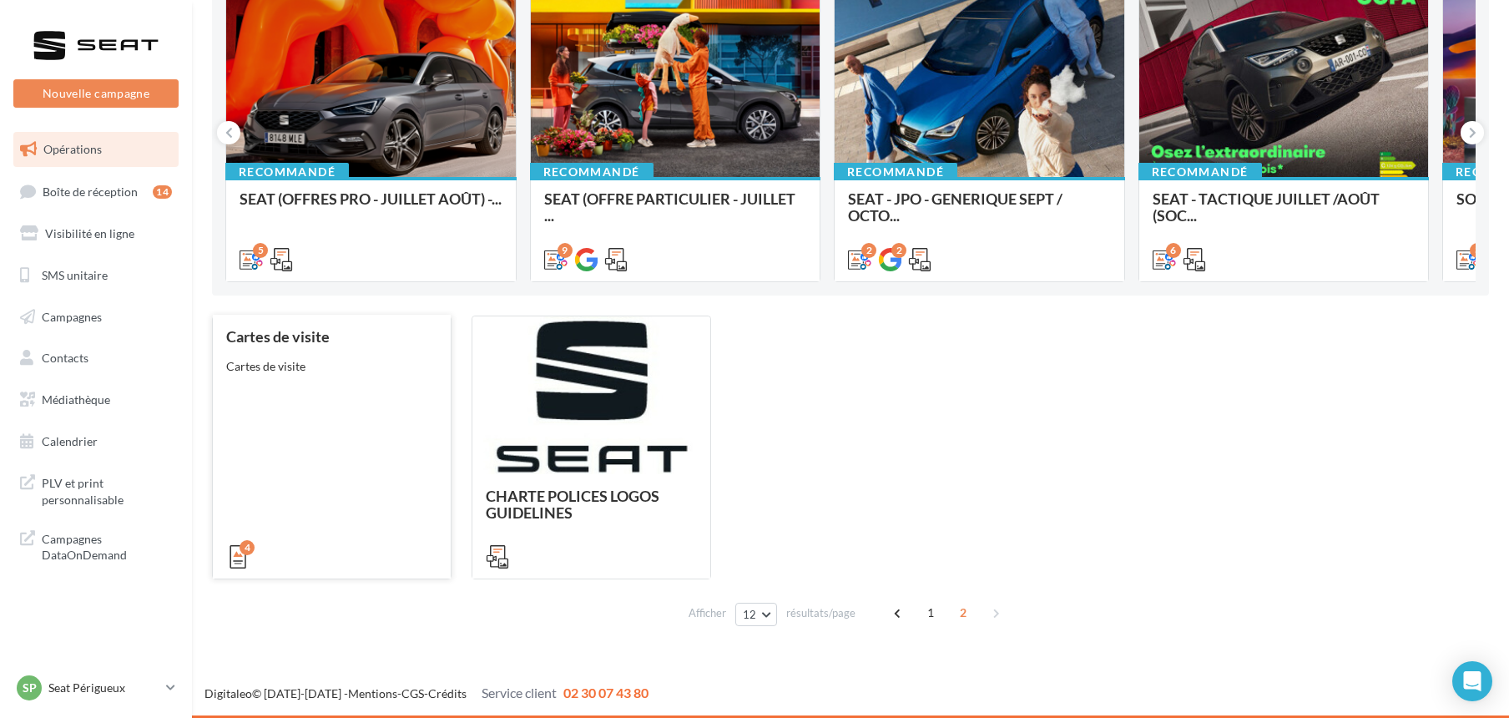
click at [265, 368] on div "Cartes de visite" at bounding box center [331, 366] width 211 height 17
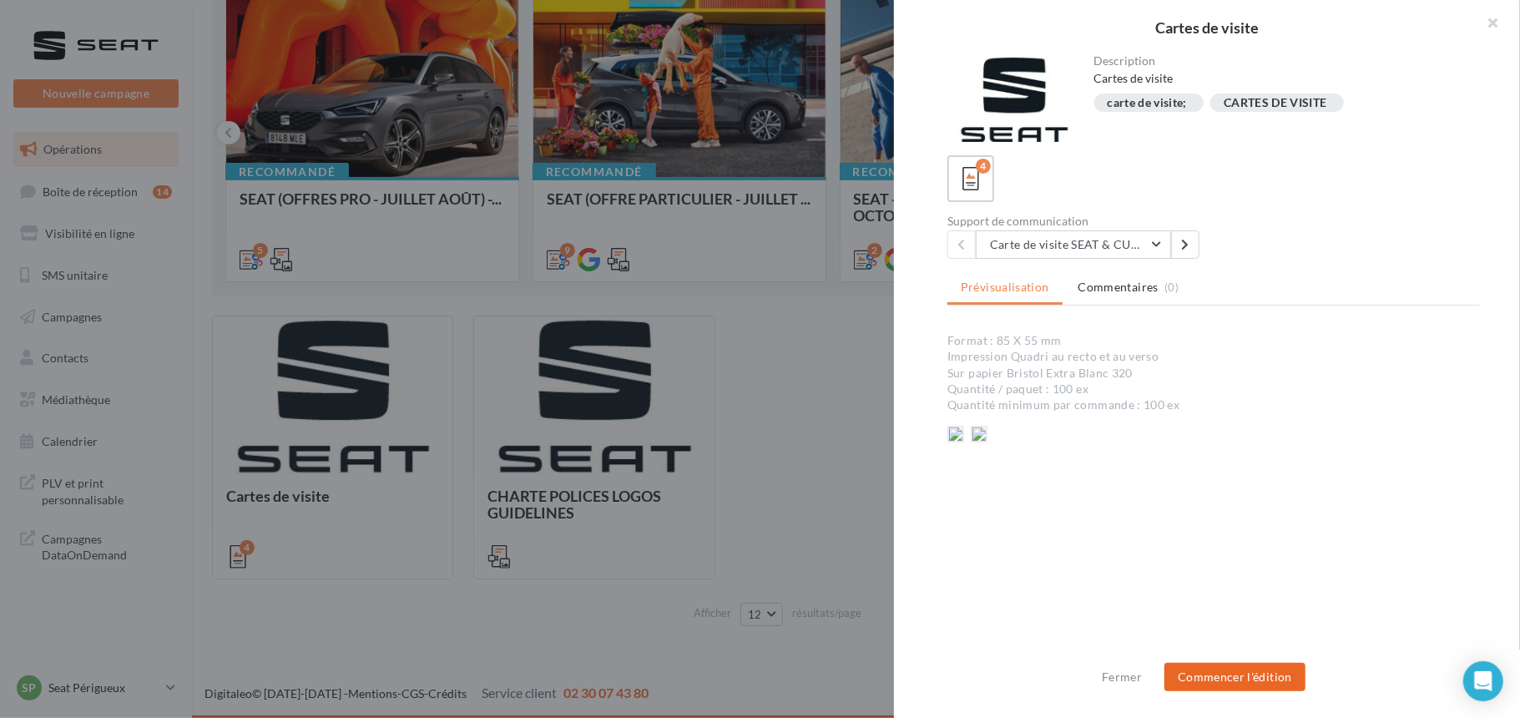
click at [1243, 672] on button "Commencer l'édition" at bounding box center [1234, 677] width 141 height 28
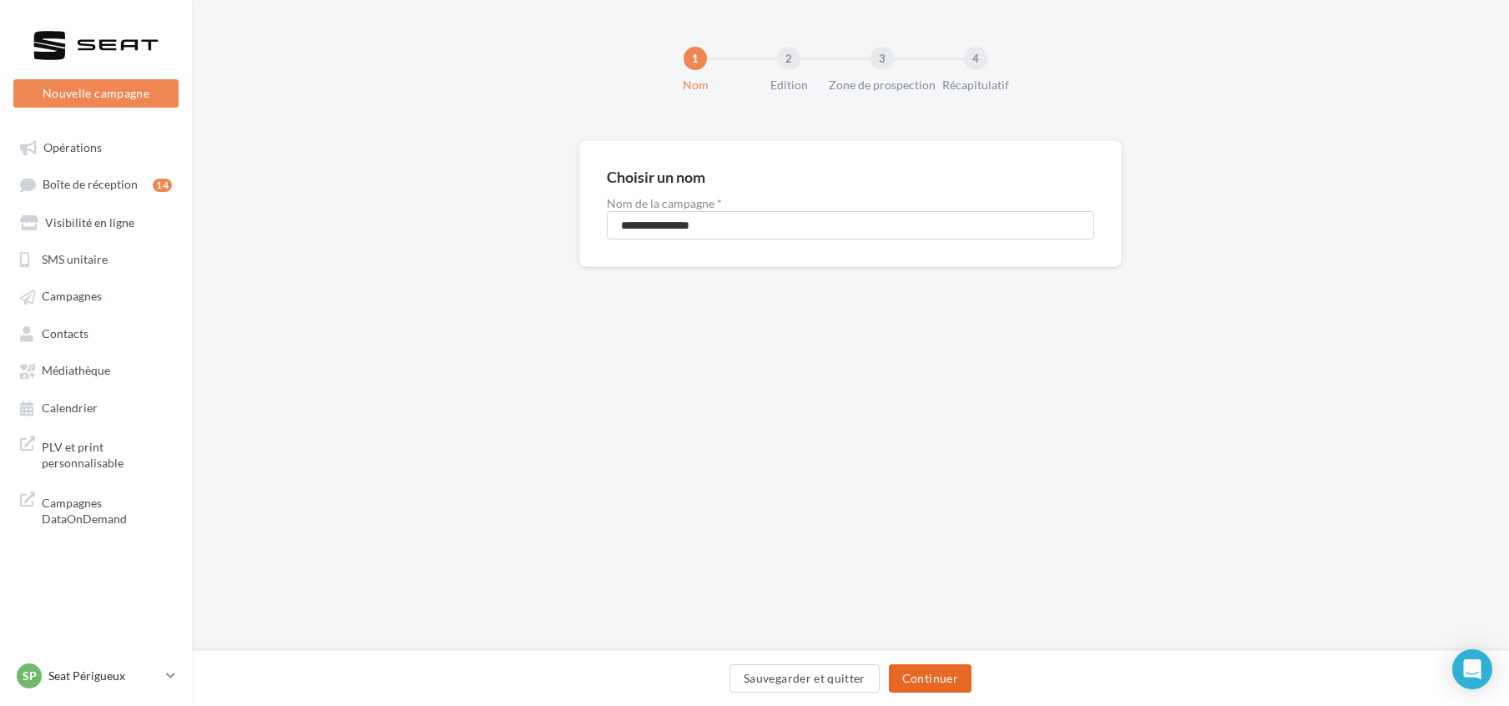
click at [926, 689] on button "Continuer" at bounding box center [930, 678] width 83 height 28
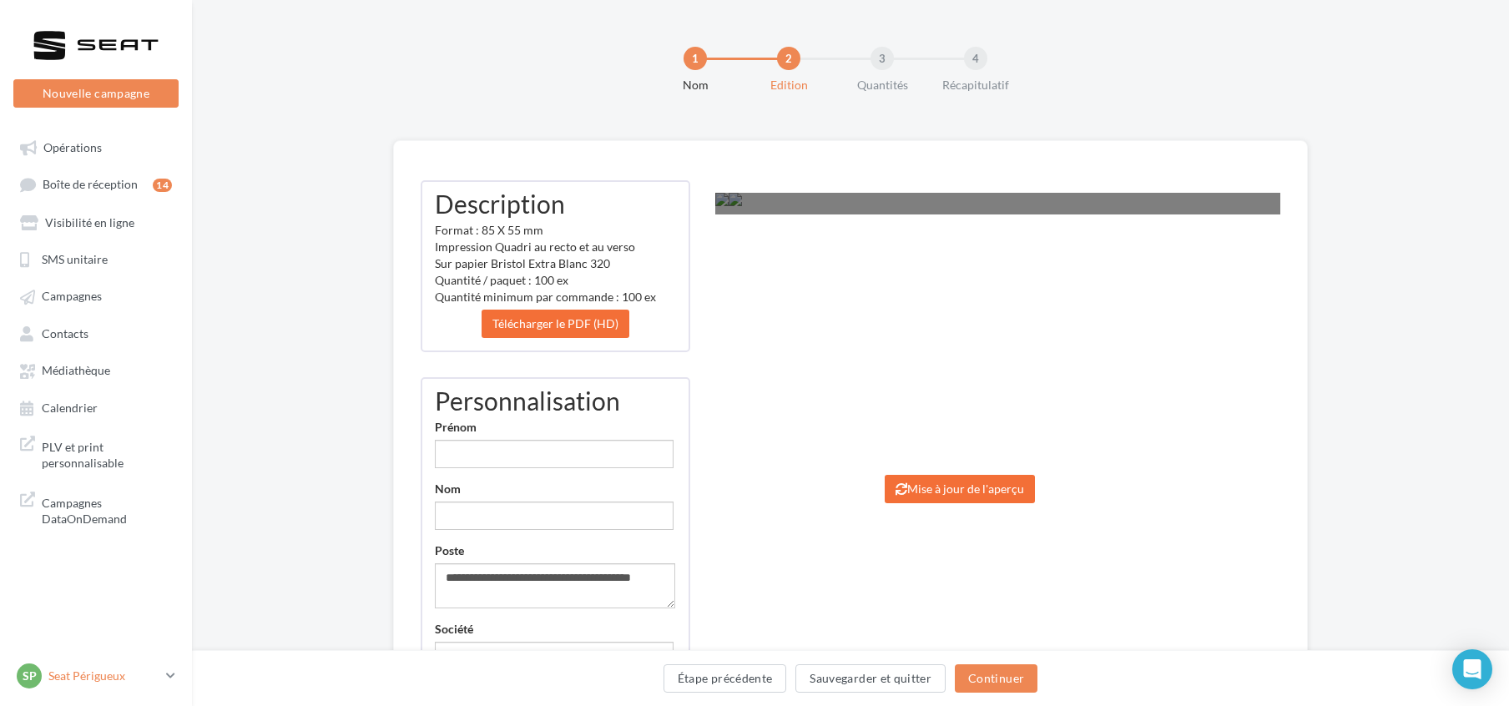
click at [80, 684] on p "Seat Périgueux" at bounding box center [103, 676] width 111 height 17
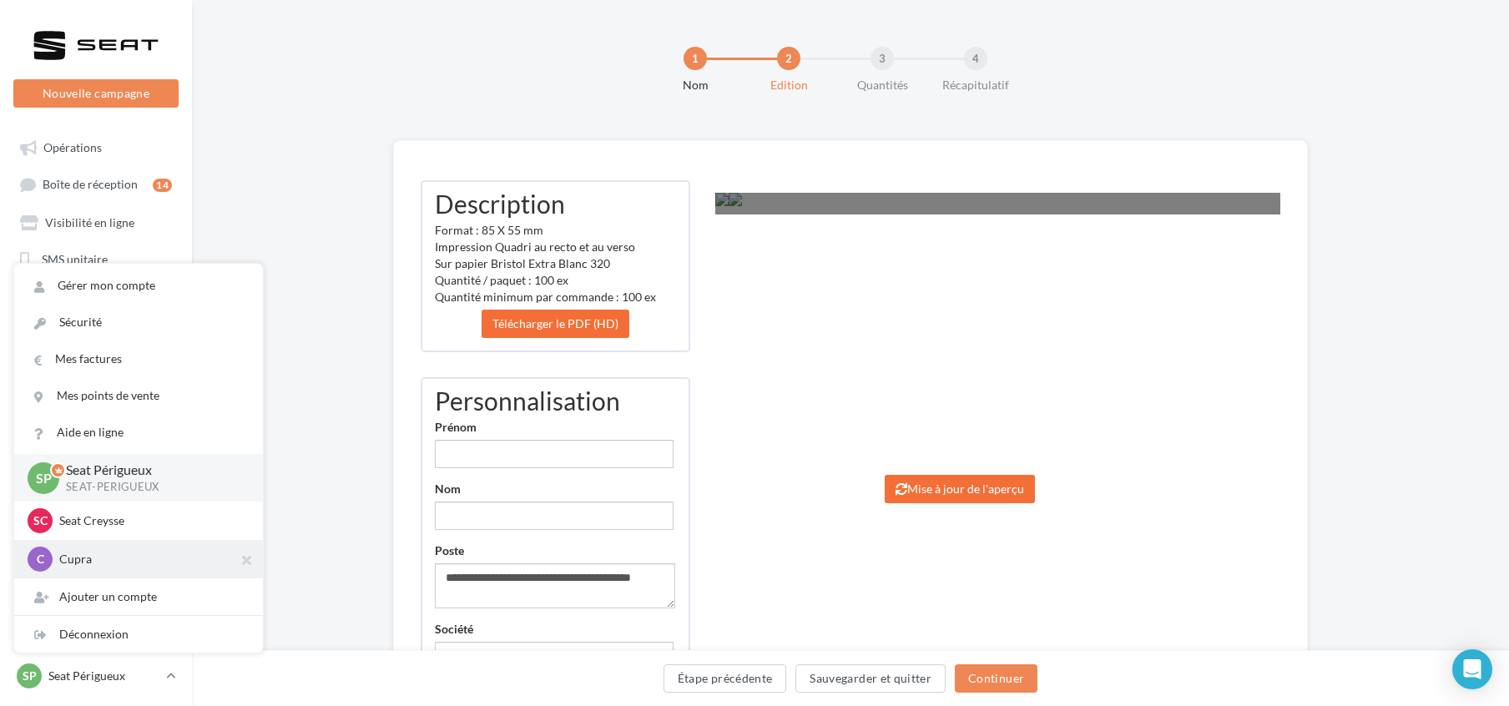
click at [90, 568] on p "Cupra" at bounding box center [151, 559] width 184 height 17
